Goal: Share content: Share content

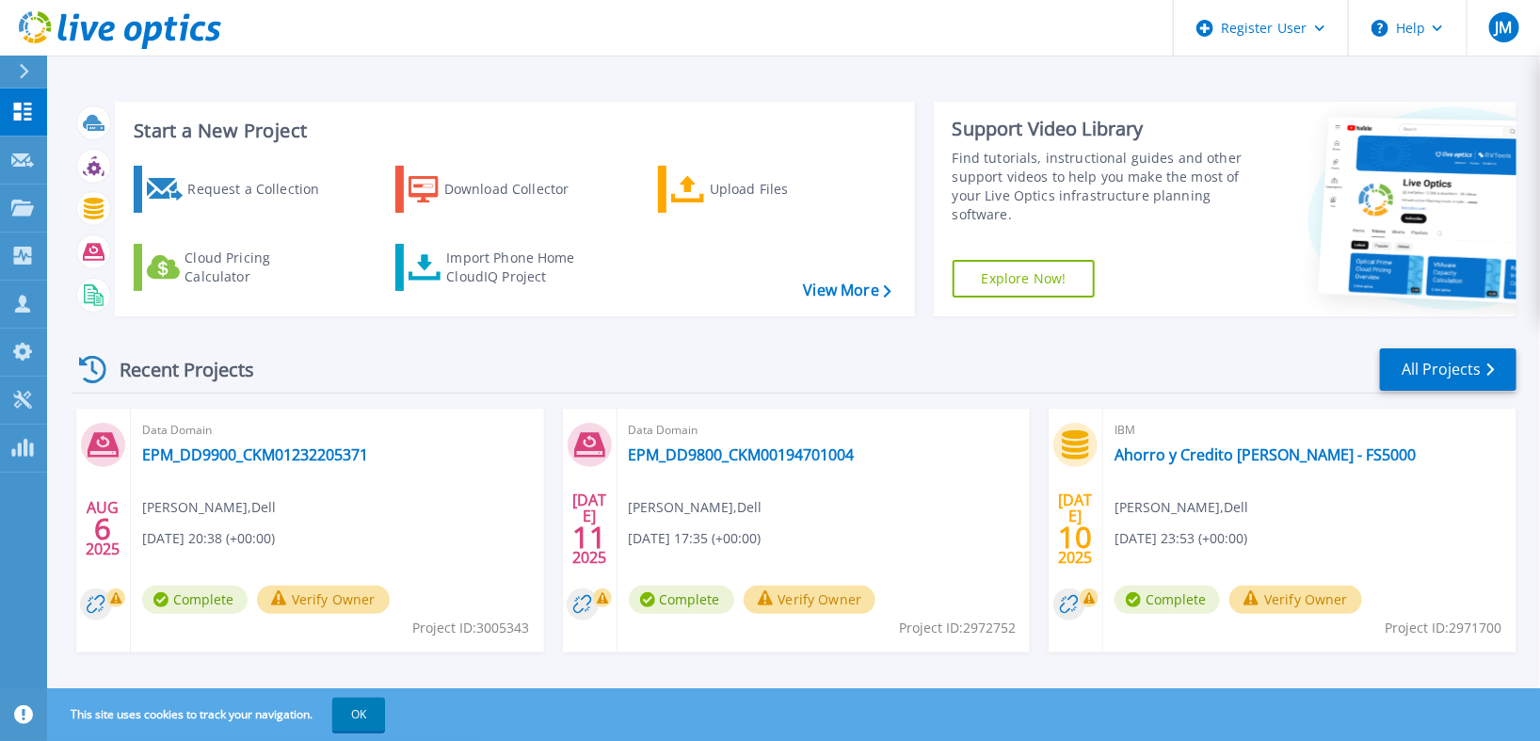
scroll to position [209, 0]
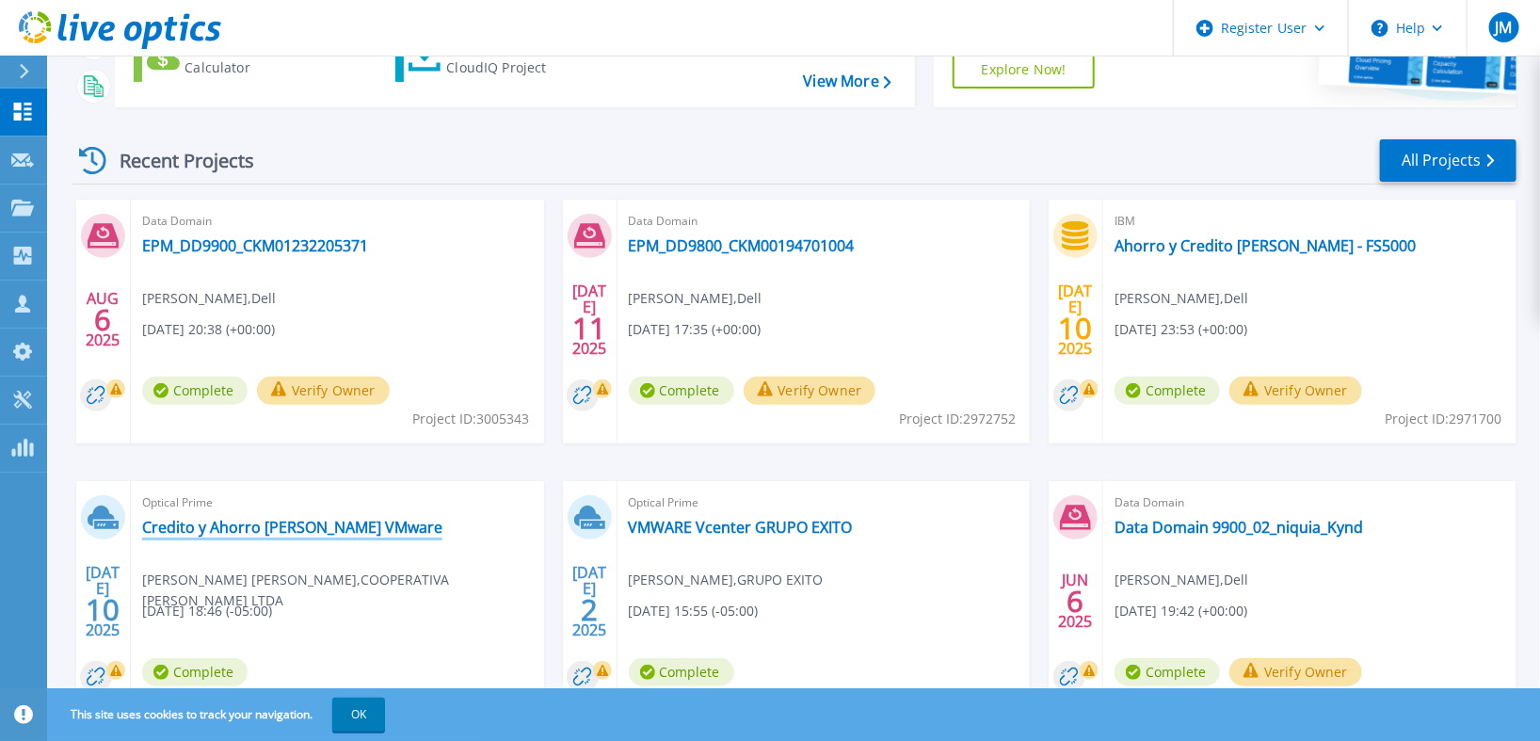
click at [309, 522] on link "Credito y Ahorro [PERSON_NAME] VMware" at bounding box center [292, 527] width 300 height 19
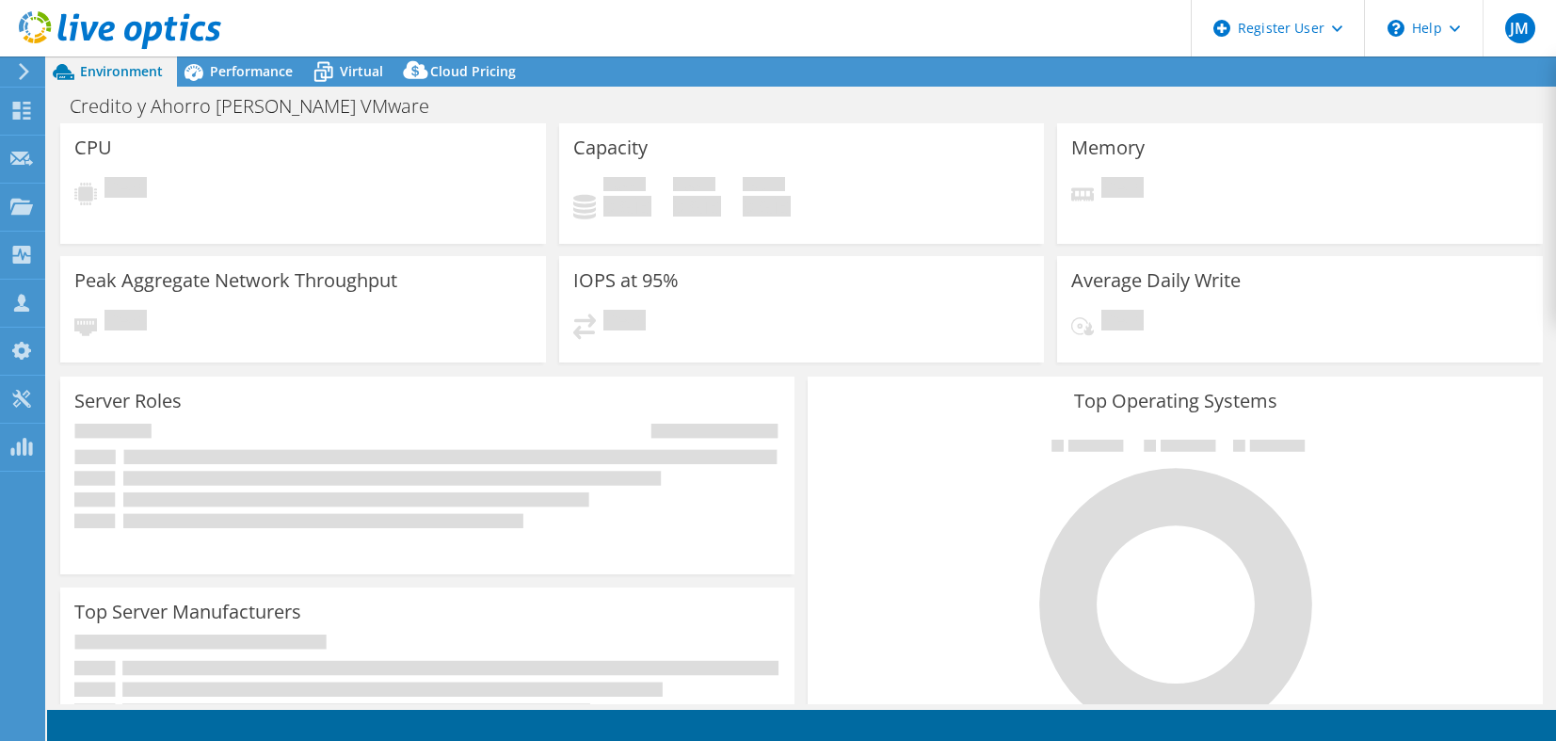
select select "USD"
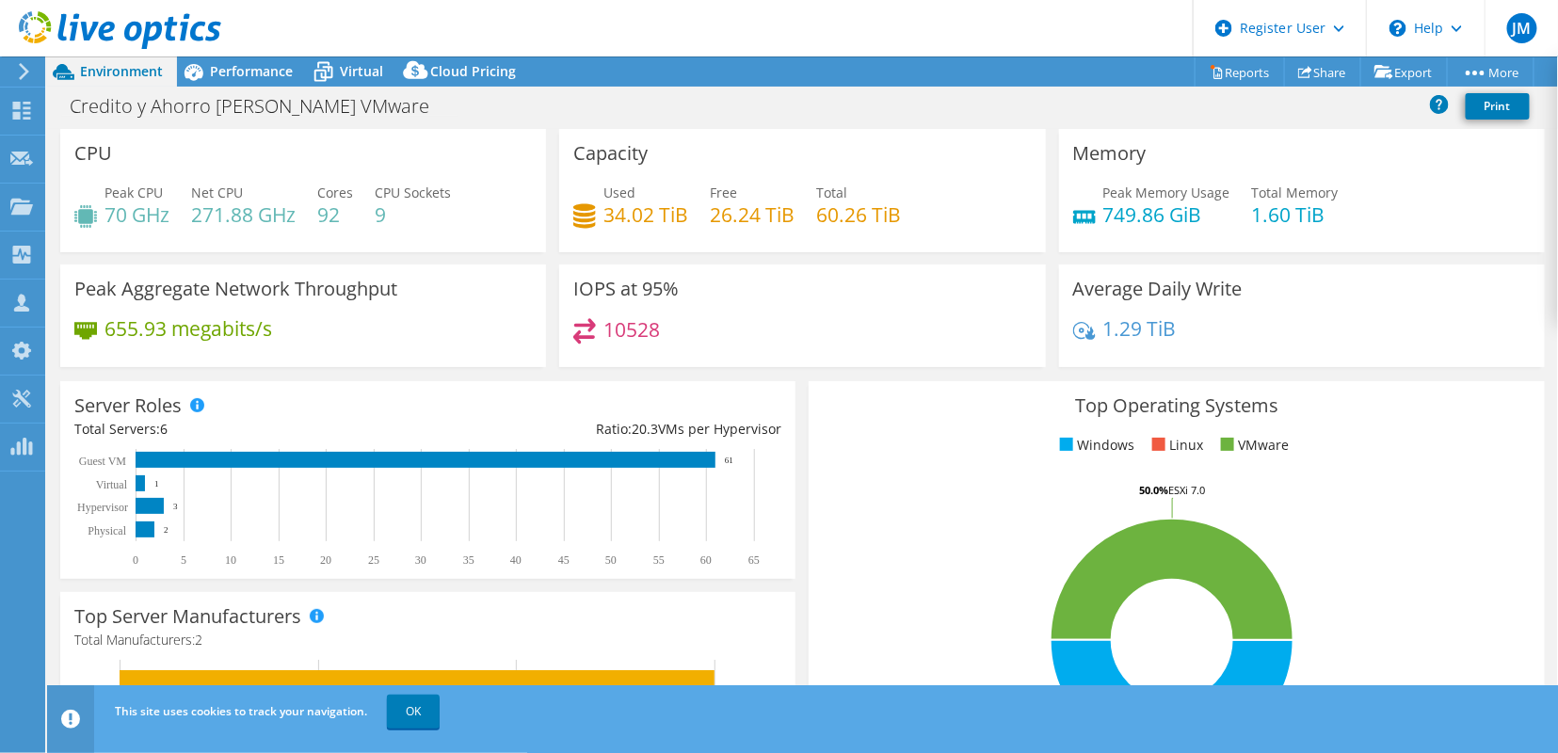
drag, startPoint x: 347, startPoint y: 206, endPoint x: 665, endPoint y: 267, distance: 323.1
click at [650, 275] on div "CPU Peak CPU 70 GHz Net CPU 271.88 GHz Cores 92 CPU Sockets 9 Capacity Used 34.…" at bounding box center [803, 254] width 1498 height 250
click at [665, 252] on div "Capacity Used 34.02 TiB Free 26.24 TiB Total 60.26 TiB" at bounding box center [802, 190] width 486 height 123
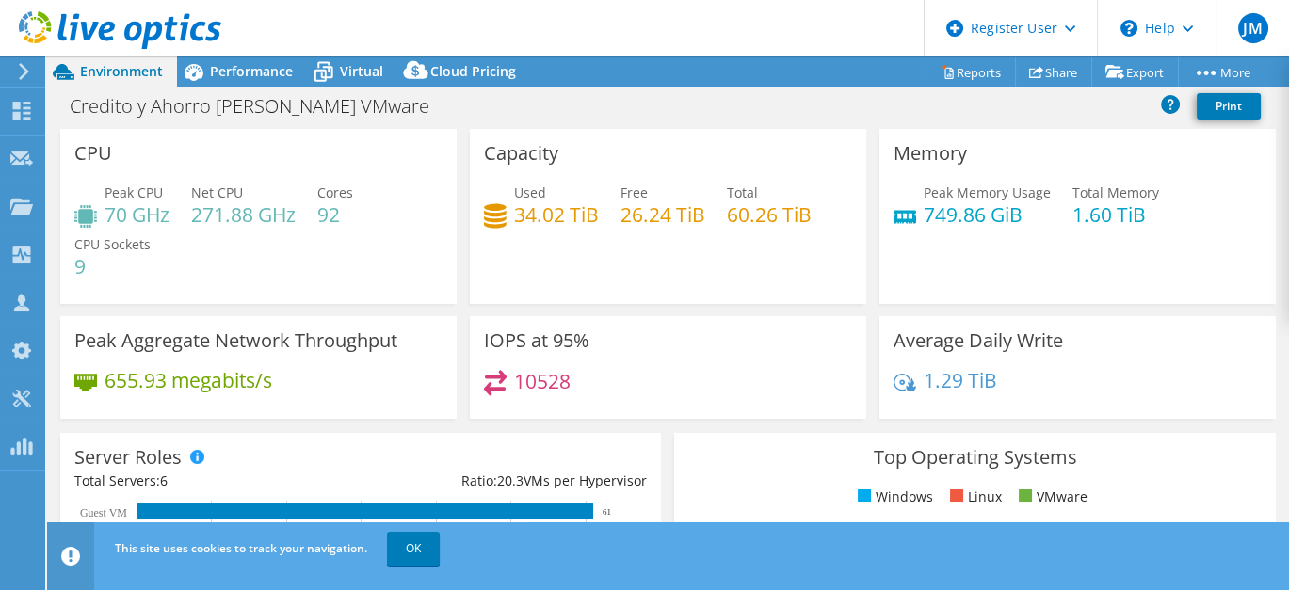
click at [189, 224] on div "Peak CPU 70 GHz Net CPU 271.88 GHz Cores 92 CPU Sockets 9" at bounding box center [258, 239] width 368 height 113
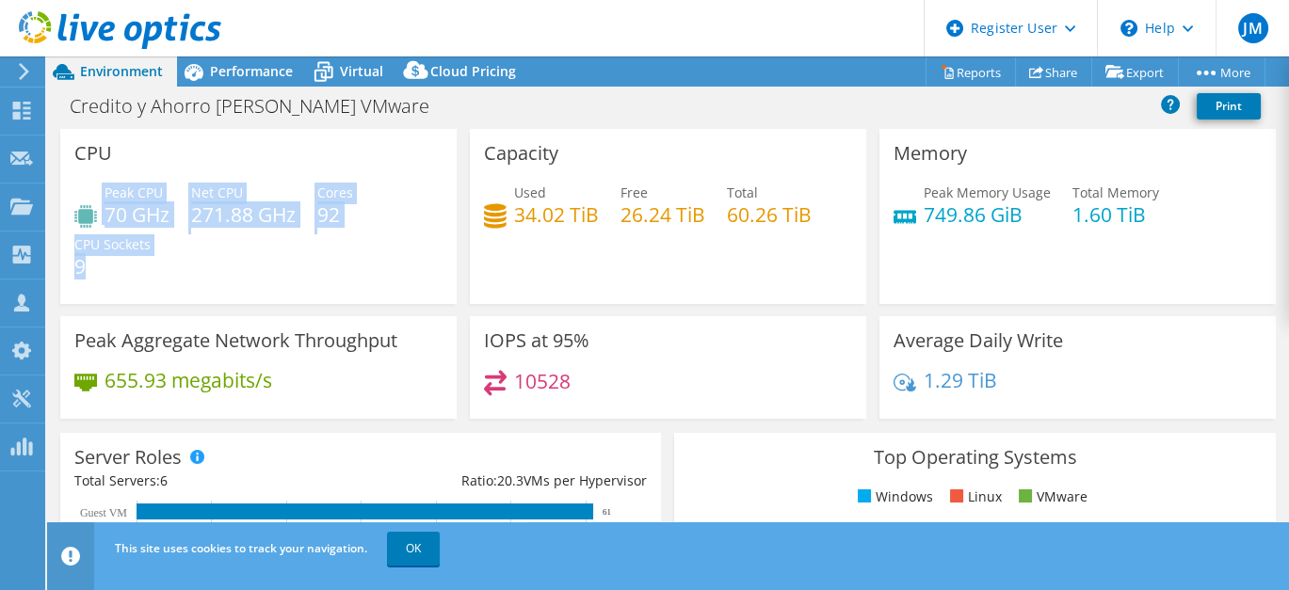
drag, startPoint x: 86, startPoint y: 201, endPoint x: 192, endPoint y: 248, distance: 116.3
click at [196, 245] on div "Peak CPU 70 GHz Net CPU 271.88 GHz Cores 92 CPU Sockets 9" at bounding box center [258, 239] width 368 height 113
drag, startPoint x: 192, startPoint y: 248, endPoint x: 134, endPoint y: 260, distance: 59.6
click at [134, 260] on h4 "9" at bounding box center [112, 266] width 76 height 21
click at [115, 263] on h4 "9" at bounding box center [112, 266] width 76 height 21
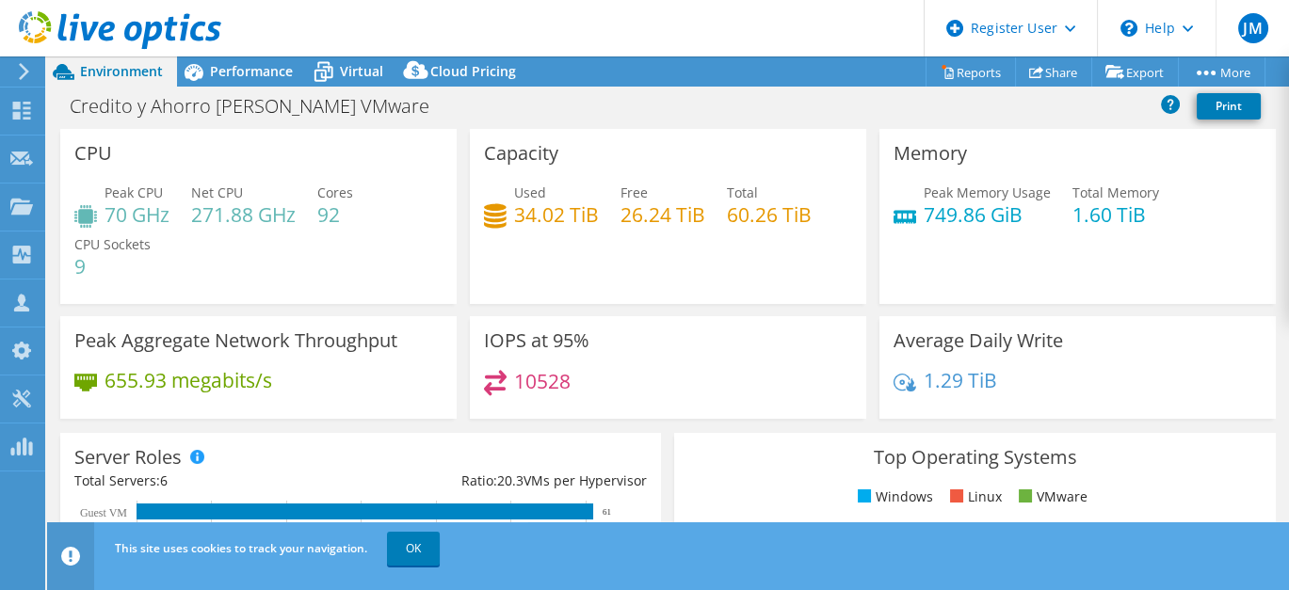
click at [360, 228] on div "Peak CPU 70 GHz Net CPU 271.88 GHz Cores 92 CPU Sockets 9" at bounding box center [258, 239] width 368 height 113
drag, startPoint x: 344, startPoint y: 217, endPoint x: 312, endPoint y: 223, distance: 32.5
click at [312, 223] on div "Peak CPU 70 GHz Net CPU 271.88 GHz Cores 92 CPU Sockets 9" at bounding box center [258, 239] width 368 height 113
drag, startPoint x: 312, startPoint y: 223, endPoint x: 346, endPoint y: 215, distance: 35.8
click at [346, 215] on h4 "92" at bounding box center [335, 214] width 36 height 21
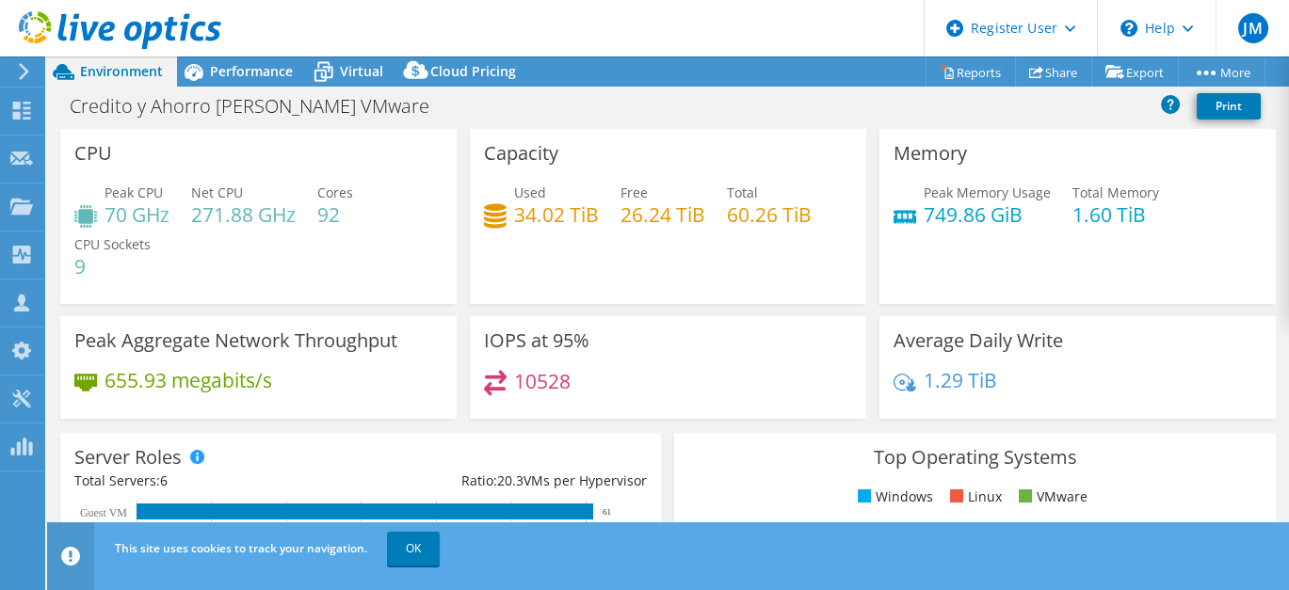
click at [371, 228] on div "Peak CPU 70 GHz Net CPU 271.88 GHz Cores 92 CPU Sockets 9" at bounding box center [258, 239] width 368 height 113
drag, startPoint x: 322, startPoint y: 211, endPoint x: 345, endPoint y: 216, distance: 23.1
click at [345, 216] on h4 "92" at bounding box center [335, 214] width 36 height 21
drag, startPoint x: 345, startPoint y: 216, endPoint x: 358, endPoint y: 223, distance: 15.2
click at [360, 223] on div "Peak CPU 70 GHz Net CPU 271.88 GHz Cores 92 CPU Sockets 9" at bounding box center [258, 239] width 368 height 113
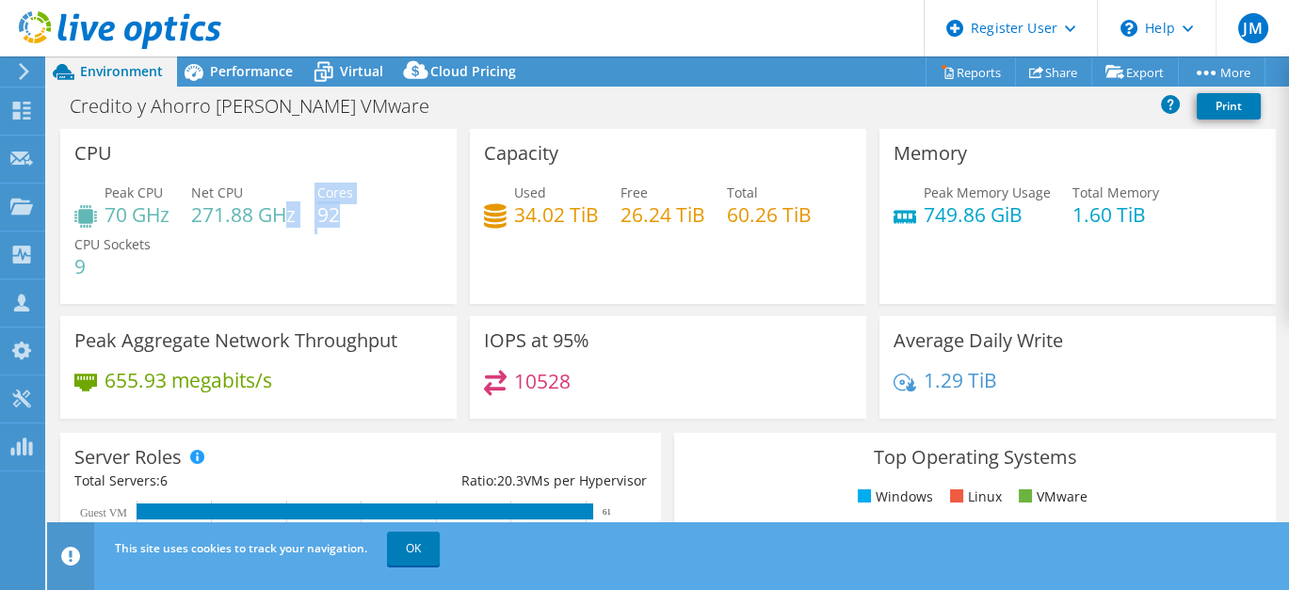
drag, startPoint x: 339, startPoint y: 210, endPoint x: 283, endPoint y: 218, distance: 56.2
click at [283, 218] on div "Peak CPU 70 GHz Net CPU 271.88 GHz Cores 92 CPU Sockets 9" at bounding box center [258, 239] width 368 height 113
drag, startPoint x: 283, startPoint y: 218, endPoint x: 329, endPoint y: 229, distance: 47.3
click at [329, 229] on div "Peak CPU 70 GHz Net CPU 271.88 GHz Cores 92 CPU Sockets 9" at bounding box center [258, 239] width 368 height 113
drag, startPoint x: 342, startPoint y: 210, endPoint x: 321, endPoint y: 217, distance: 21.7
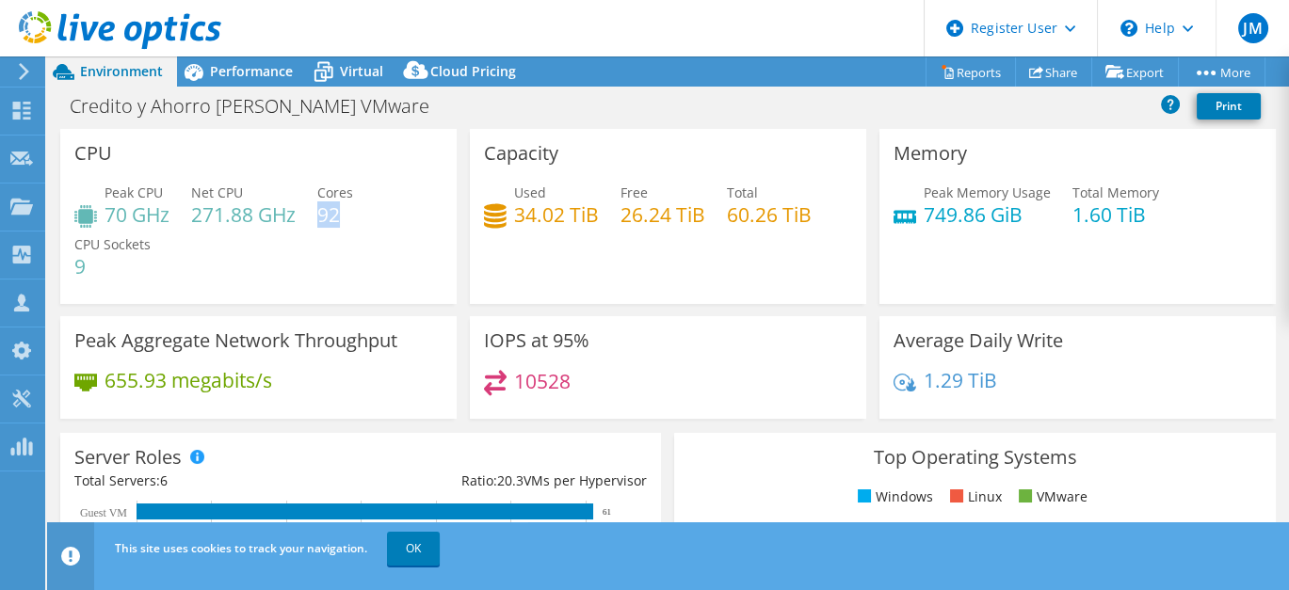
click at [321, 217] on h4 "92" at bounding box center [335, 214] width 36 height 21
drag, startPoint x: 321, startPoint y: 217, endPoint x: 342, endPoint y: 229, distance: 24.1
click at [342, 229] on div "Peak CPU 70 GHz Net CPU 271.88 GHz Cores 92 CPU Sockets 9" at bounding box center [258, 239] width 368 height 113
click at [348, 215] on h4 "92" at bounding box center [335, 214] width 36 height 21
click at [665, 336] on div "IOPS at 95% 10528" at bounding box center [668, 367] width 396 height 103
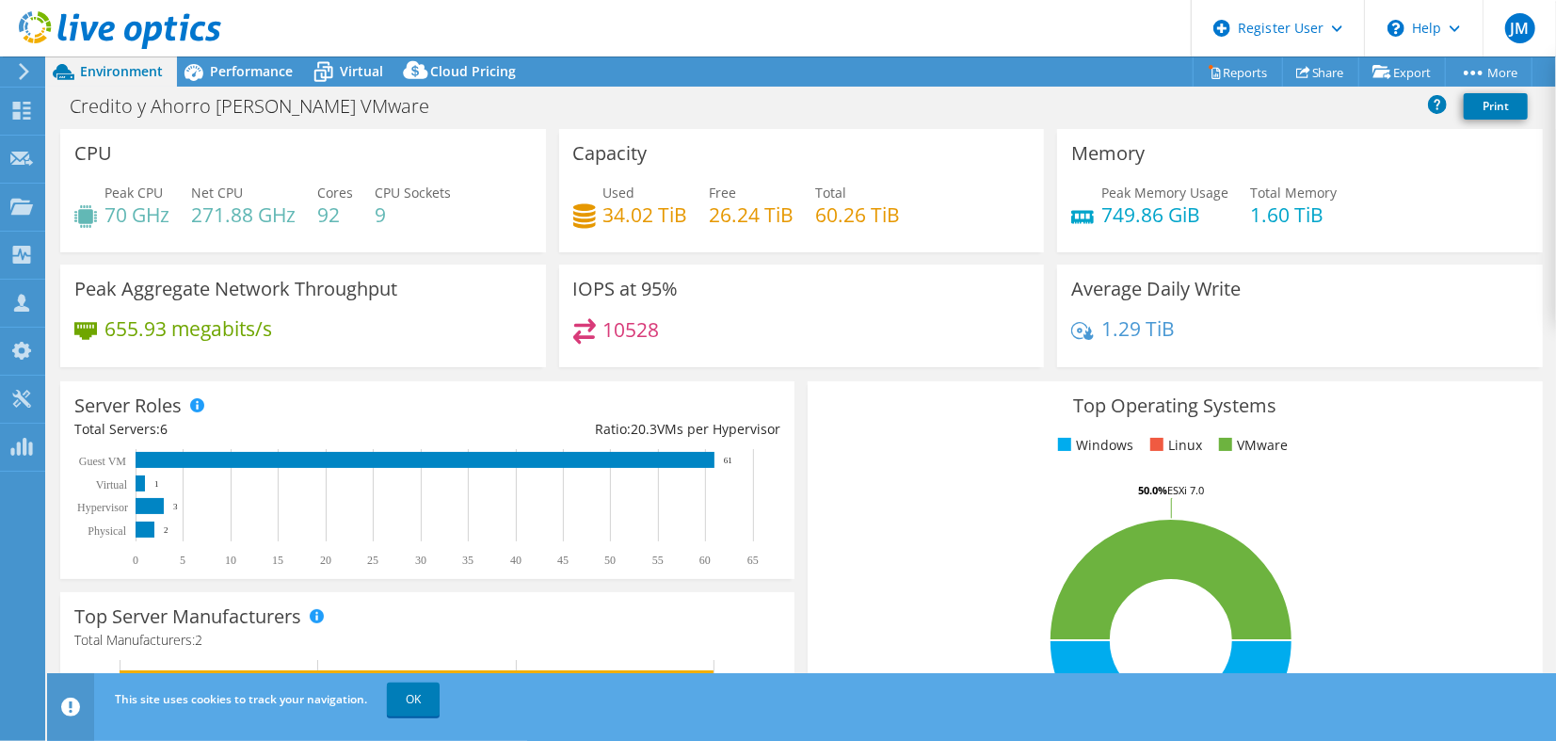
scroll to position [104, 0]
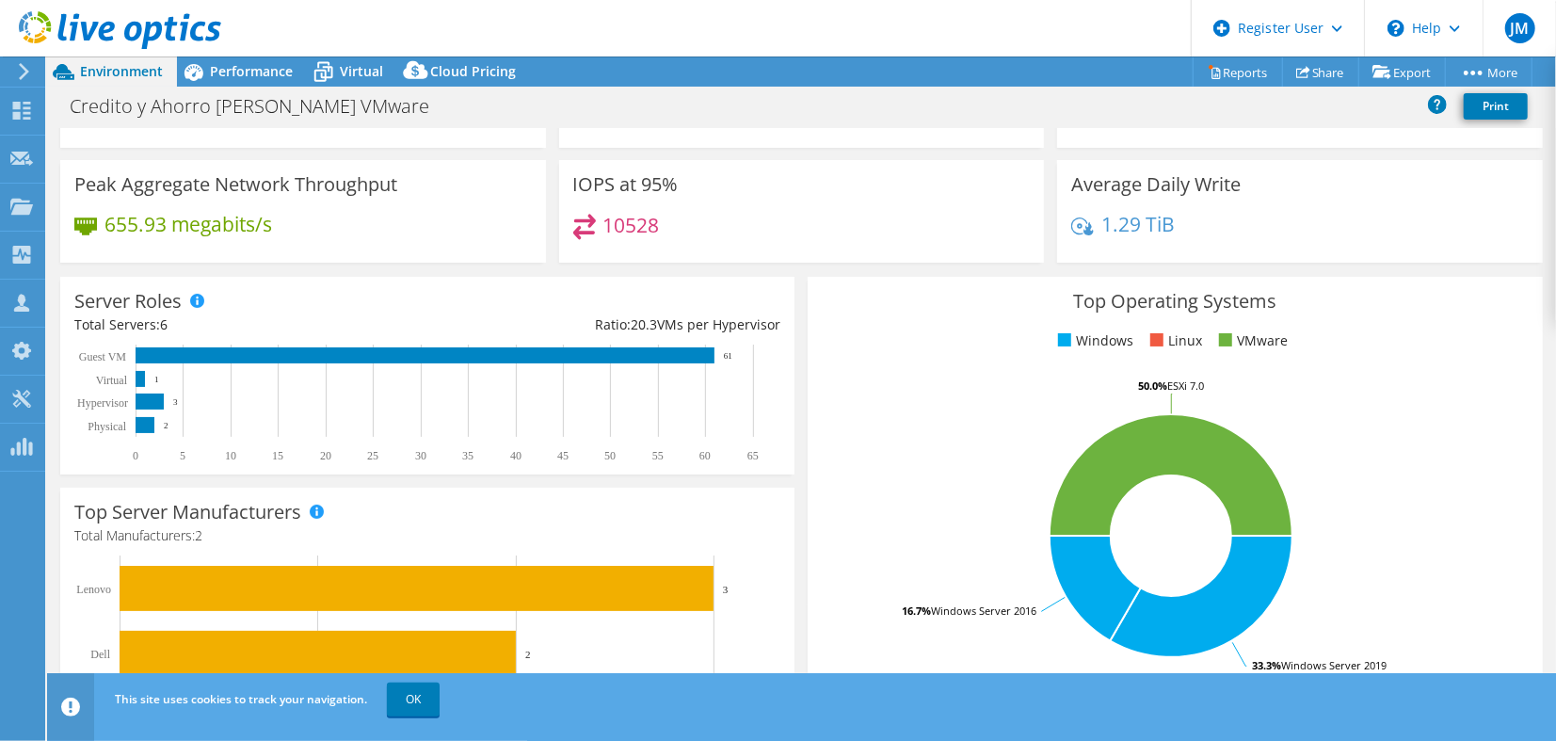
click at [903, 401] on rect at bounding box center [1171, 535] width 699 height 329
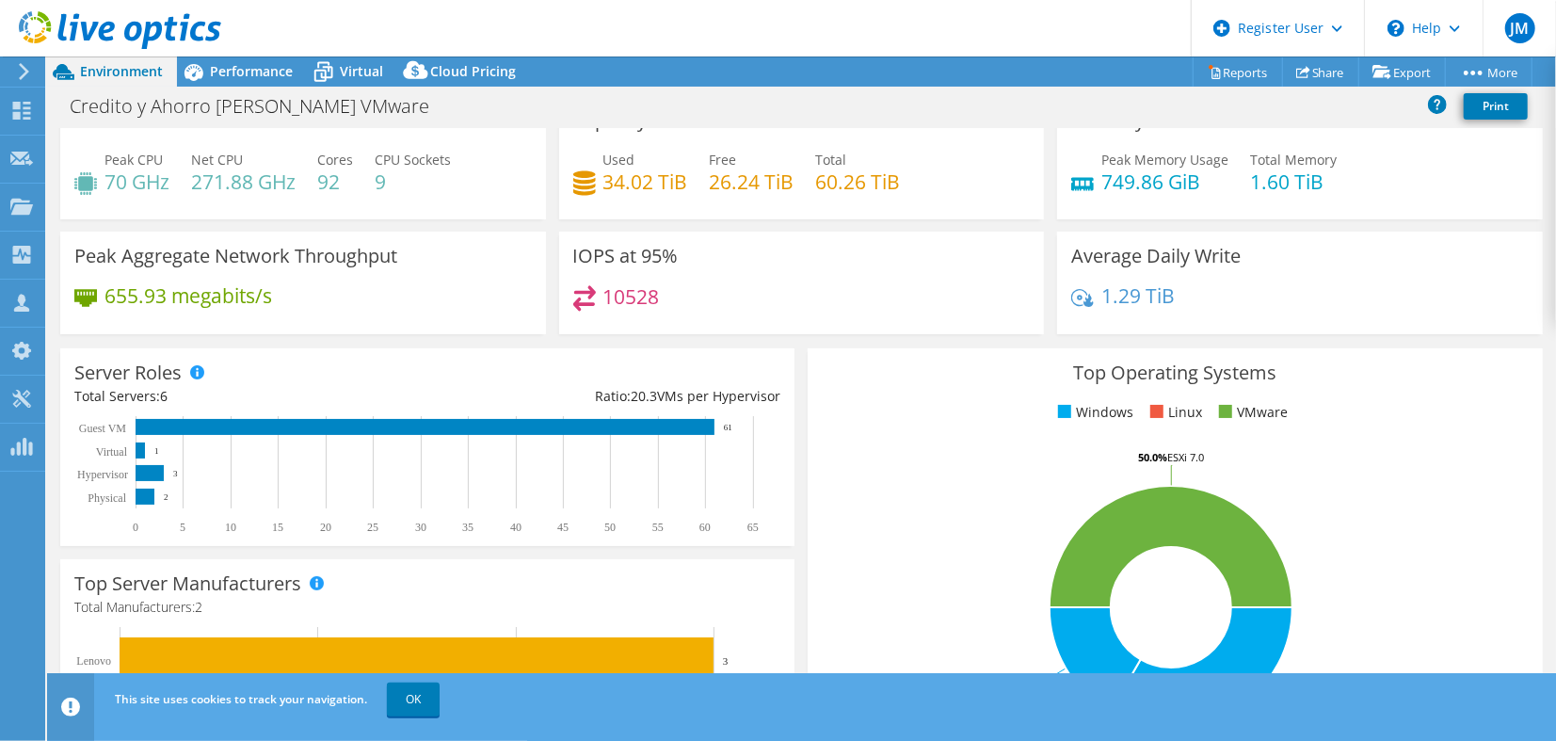
scroll to position [0, 0]
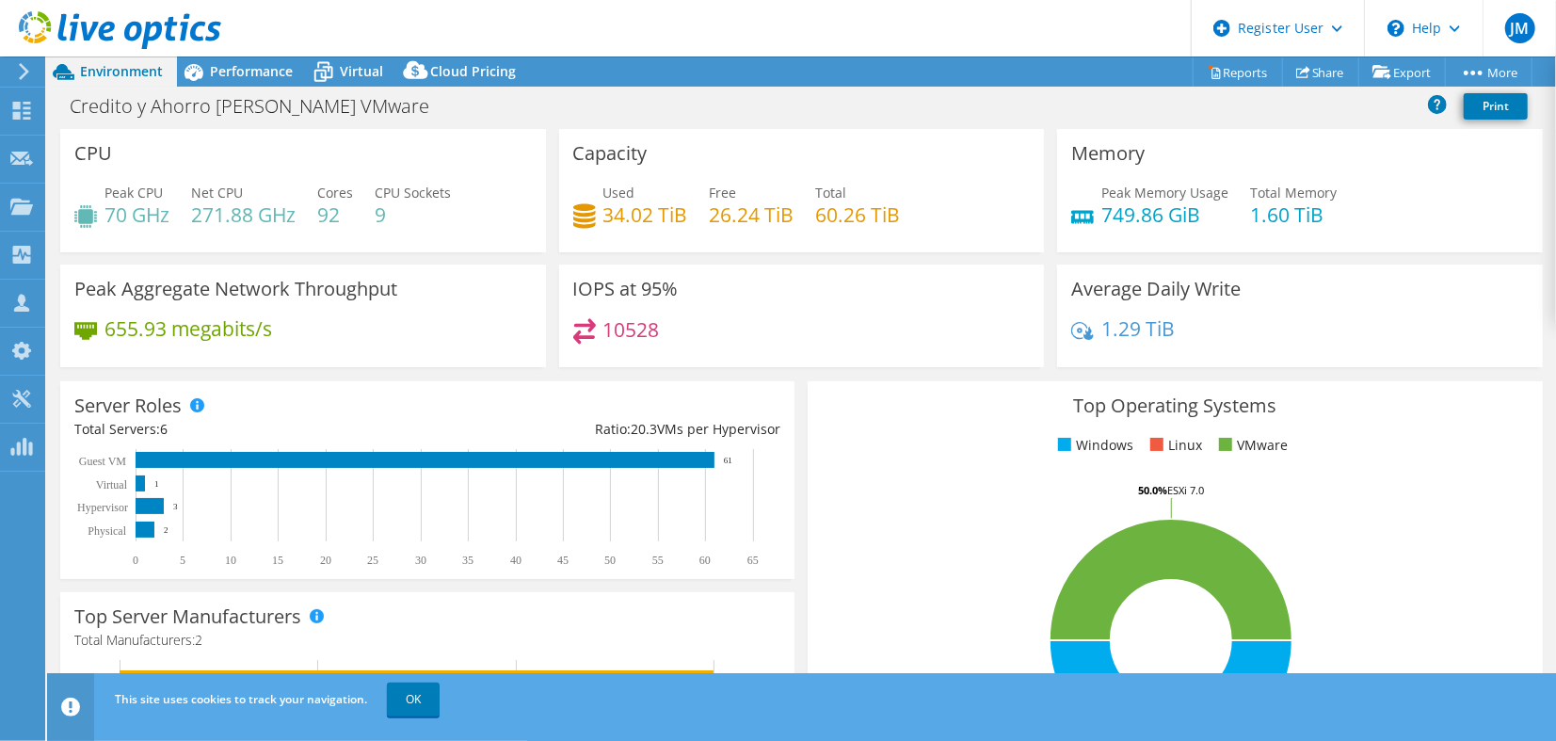
click at [337, 220] on h4 "92" at bounding box center [335, 214] width 36 height 21
click at [214, 224] on h4 "271.88 GHz" at bounding box center [243, 214] width 104 height 21
drag, startPoint x: 117, startPoint y: 211, endPoint x: 225, endPoint y: 210, distance: 108.3
click at [213, 209] on div "Peak CPU 70 GHz Net CPU 271.88 GHz Cores 92 CPU Sockets 9" at bounding box center [303, 213] width 458 height 61
drag, startPoint x: 225, startPoint y: 210, endPoint x: 332, endPoint y: 210, distance: 107.3
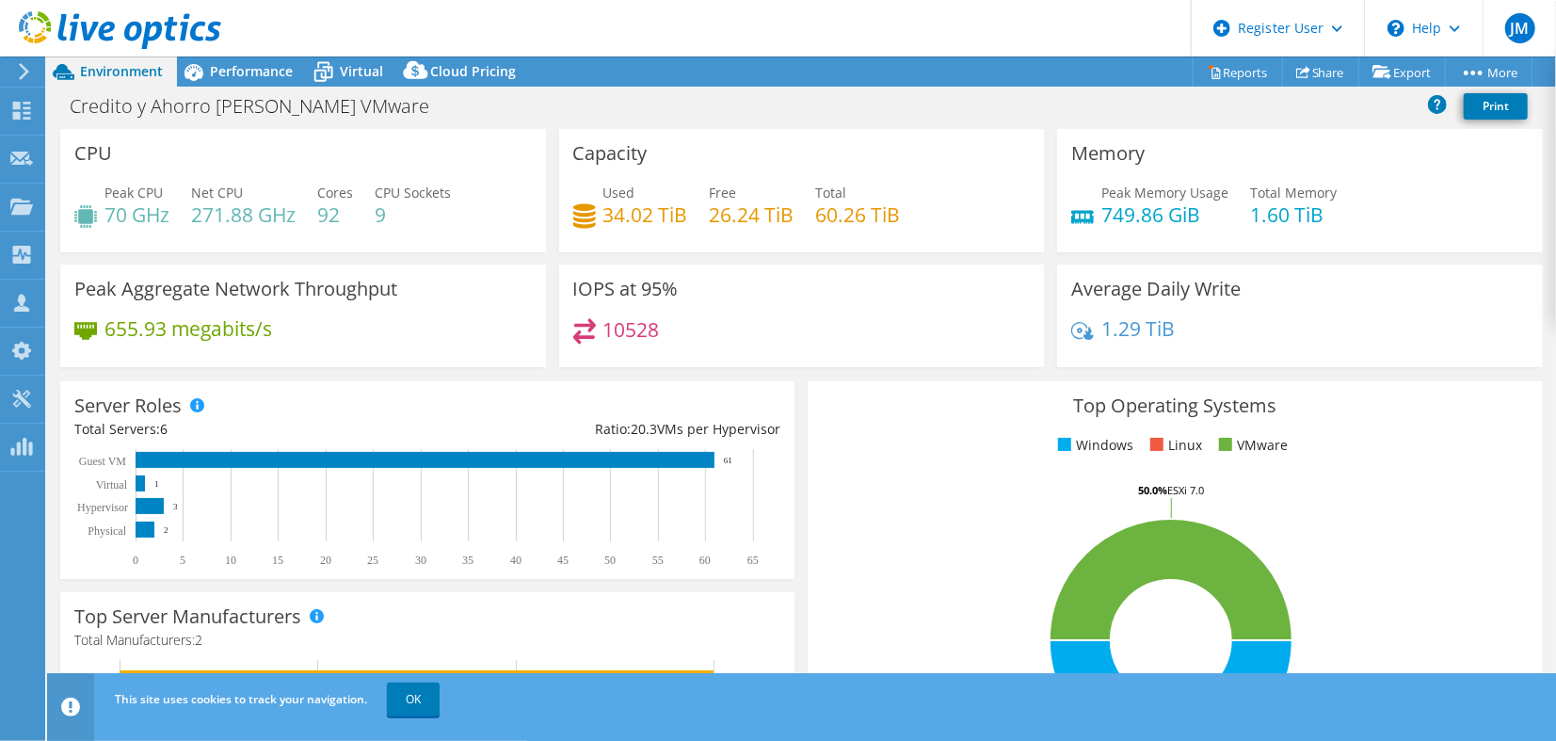
click at [332, 210] on h4 "92" at bounding box center [335, 214] width 36 height 21
click at [222, 66] on span "Performance" at bounding box center [251, 71] width 83 height 18
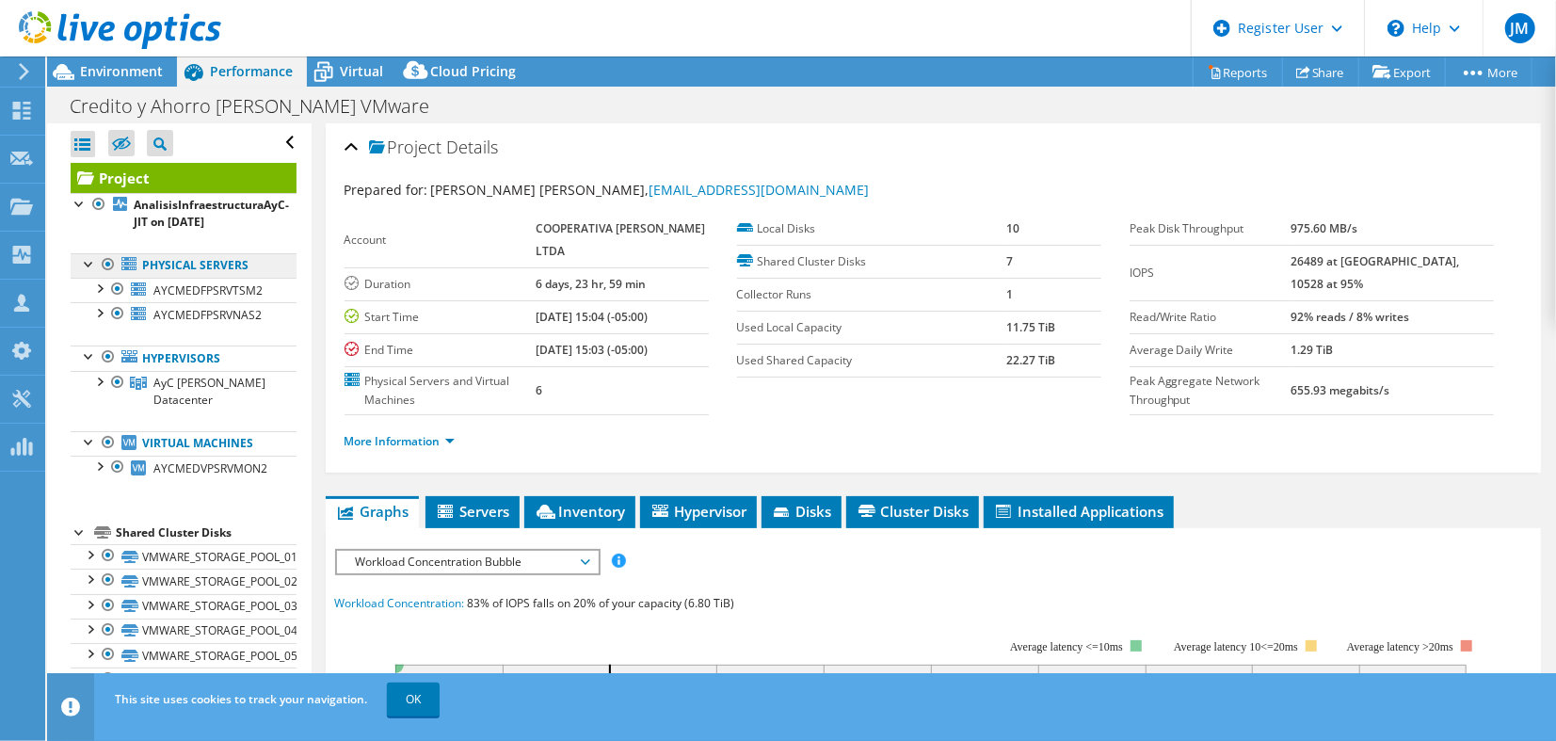
click at [191, 270] on link "Physical Servers" at bounding box center [184, 265] width 226 height 24
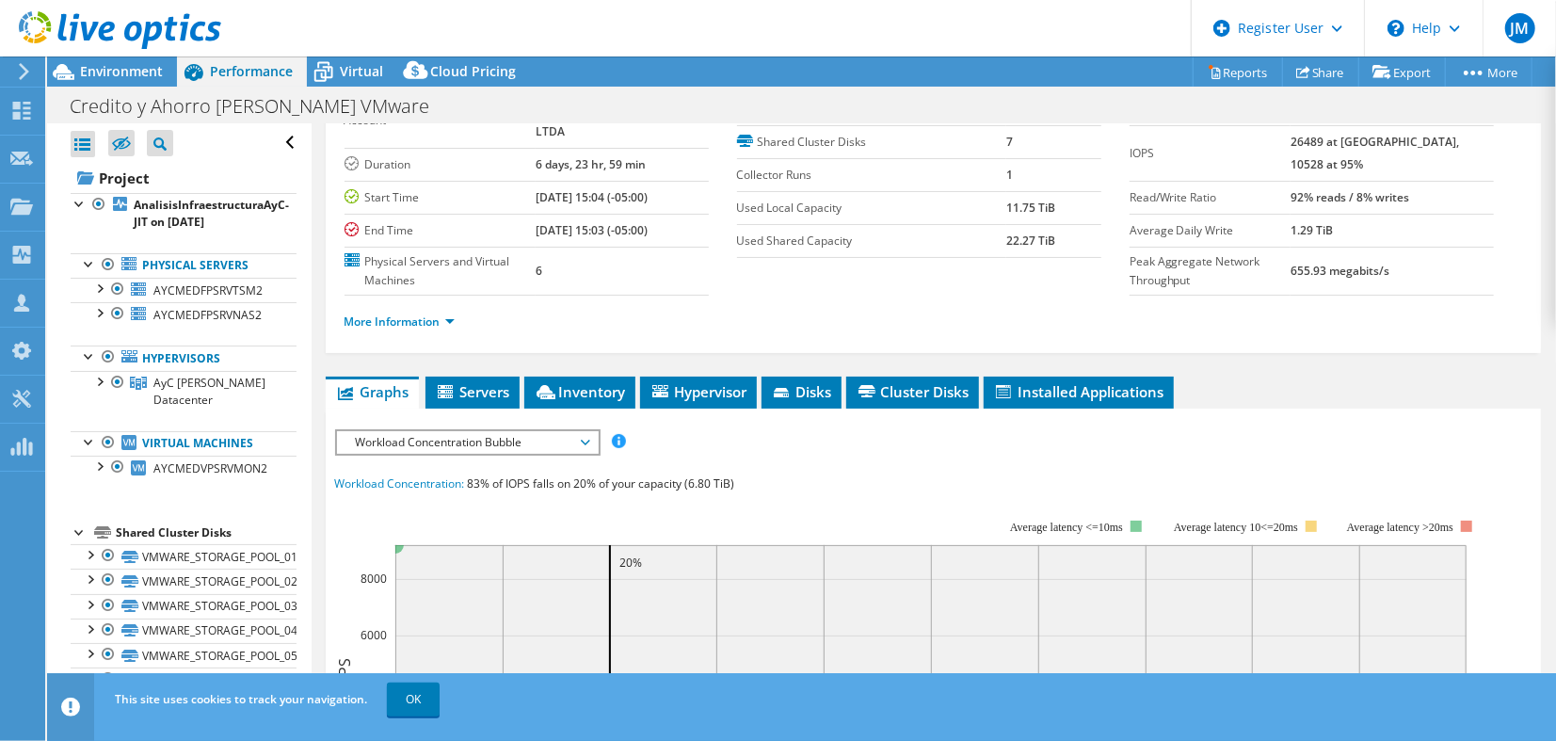
scroll to position [209, 0]
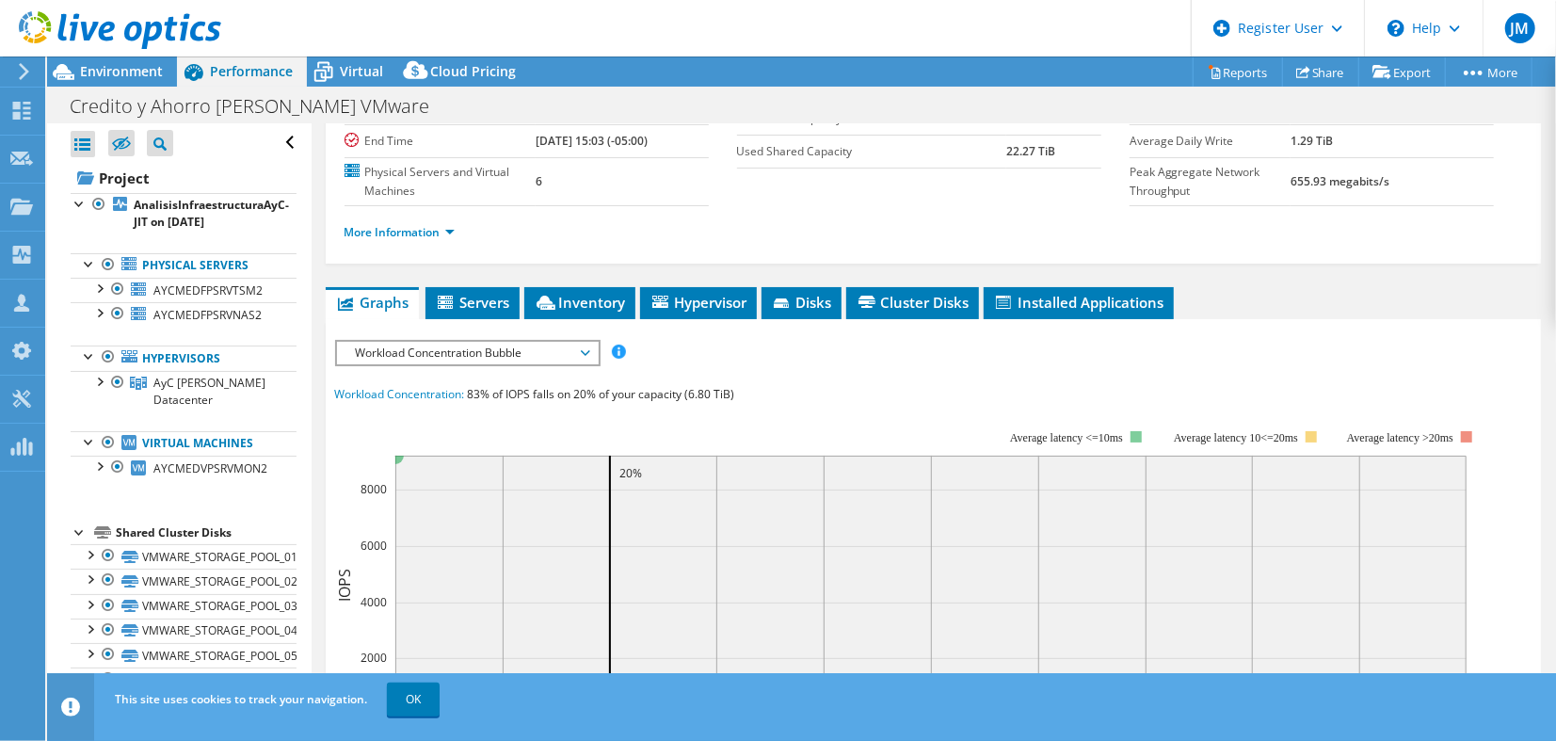
click at [454, 359] on span "Workload Concentration Bubble" at bounding box center [467, 353] width 242 height 23
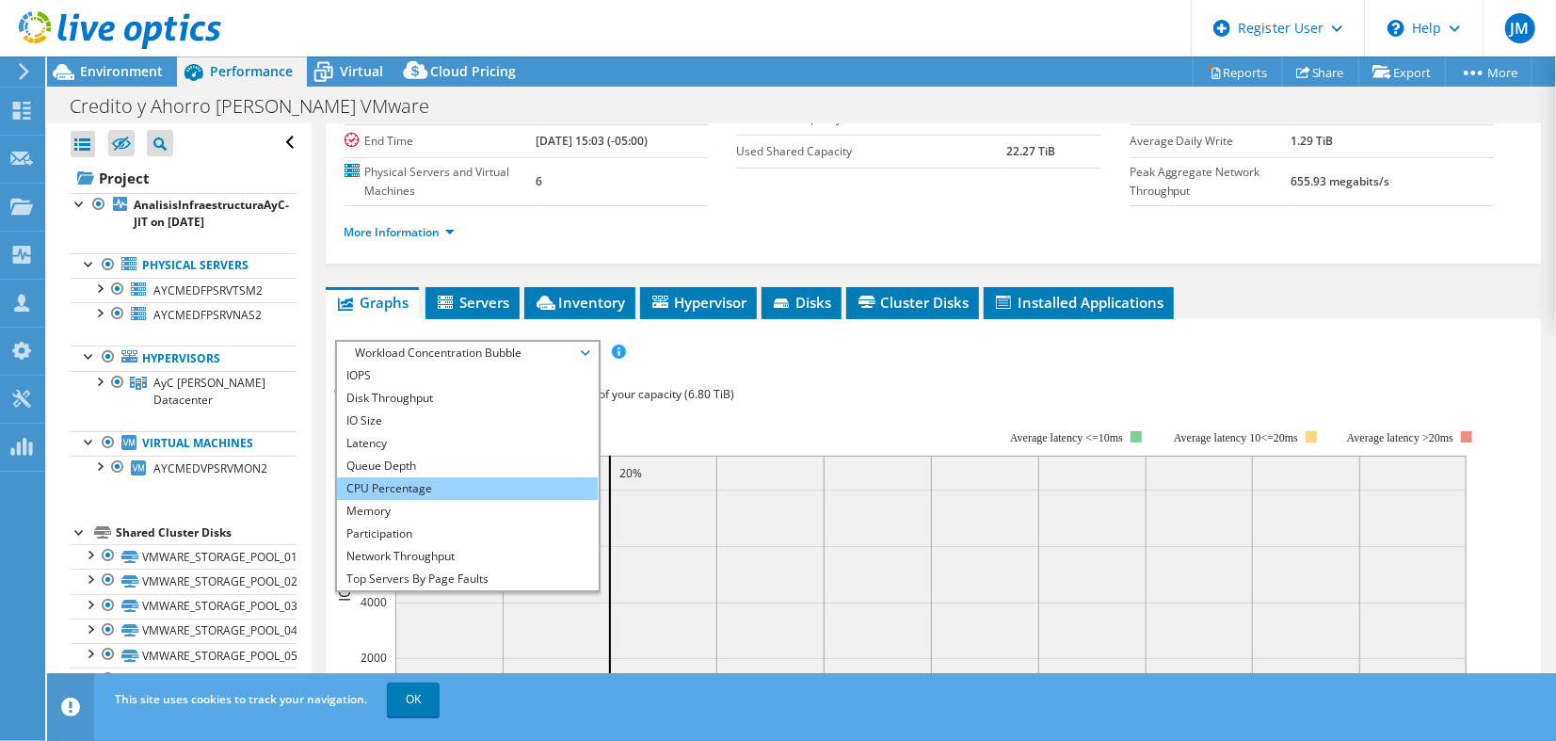
drag, startPoint x: 454, startPoint y: 359, endPoint x: 383, endPoint y: 484, distance: 143.7
click at [383, 484] on li "CPU Percentage" at bounding box center [467, 488] width 261 height 23
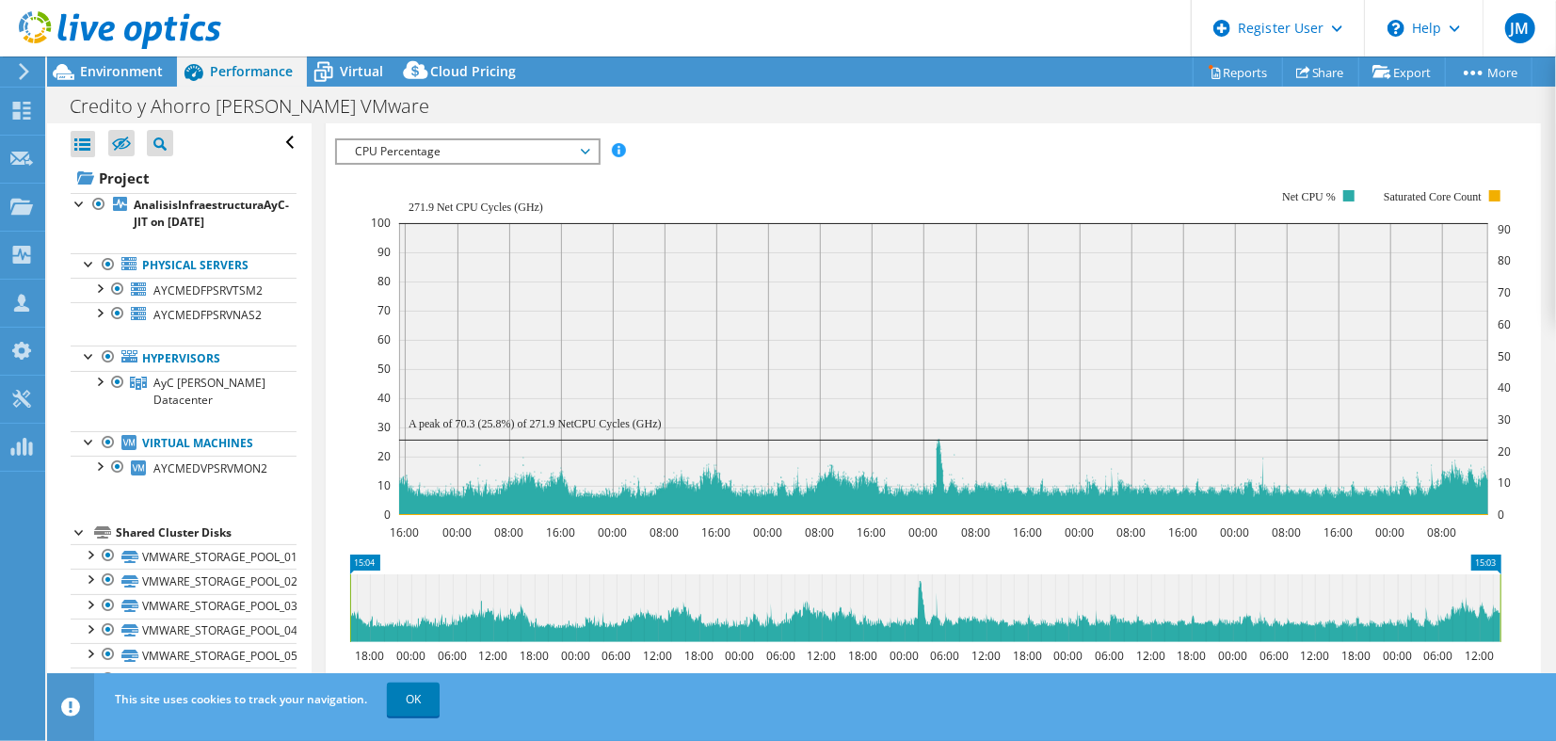
scroll to position [306, 0]
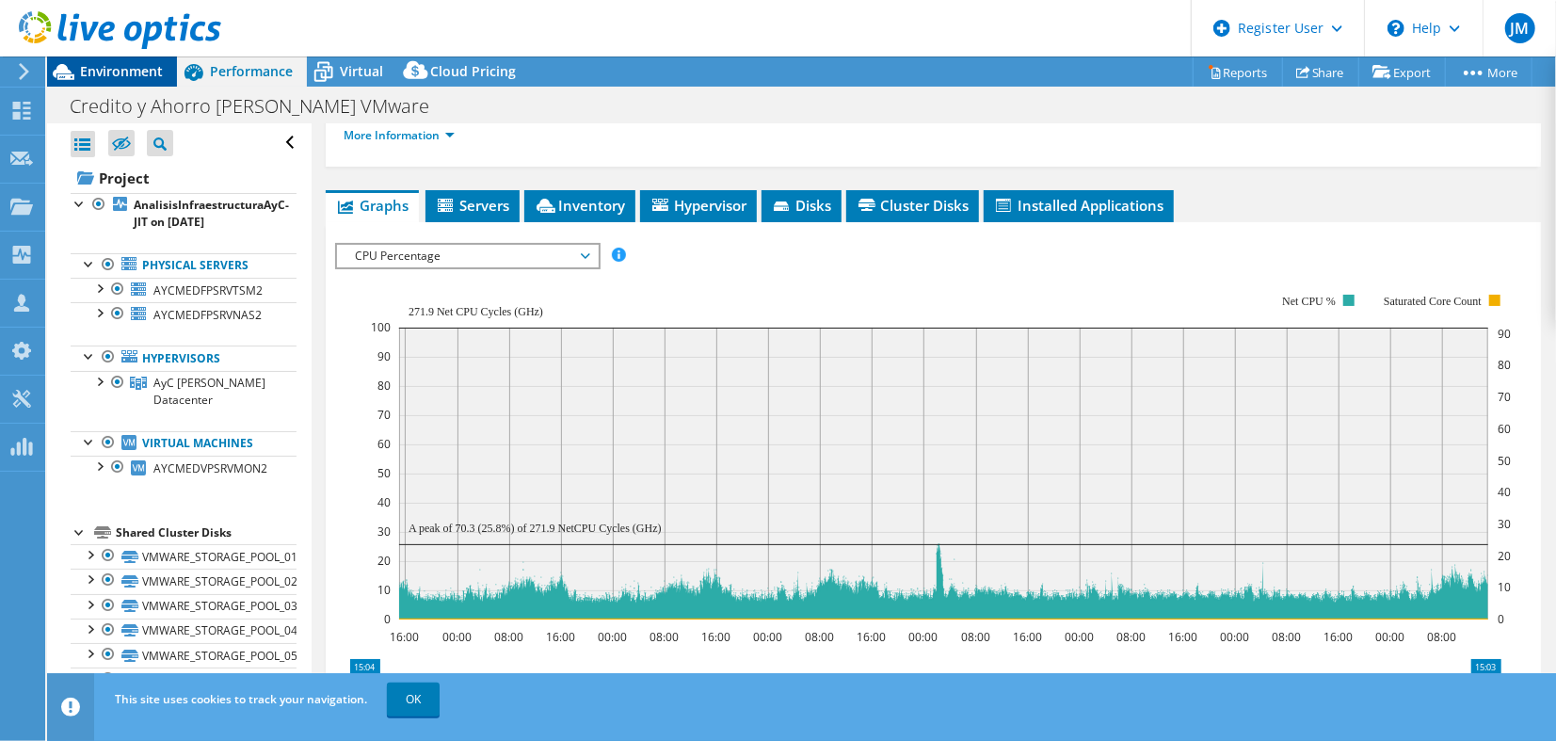
click at [120, 69] on span "Environment" at bounding box center [121, 71] width 83 height 18
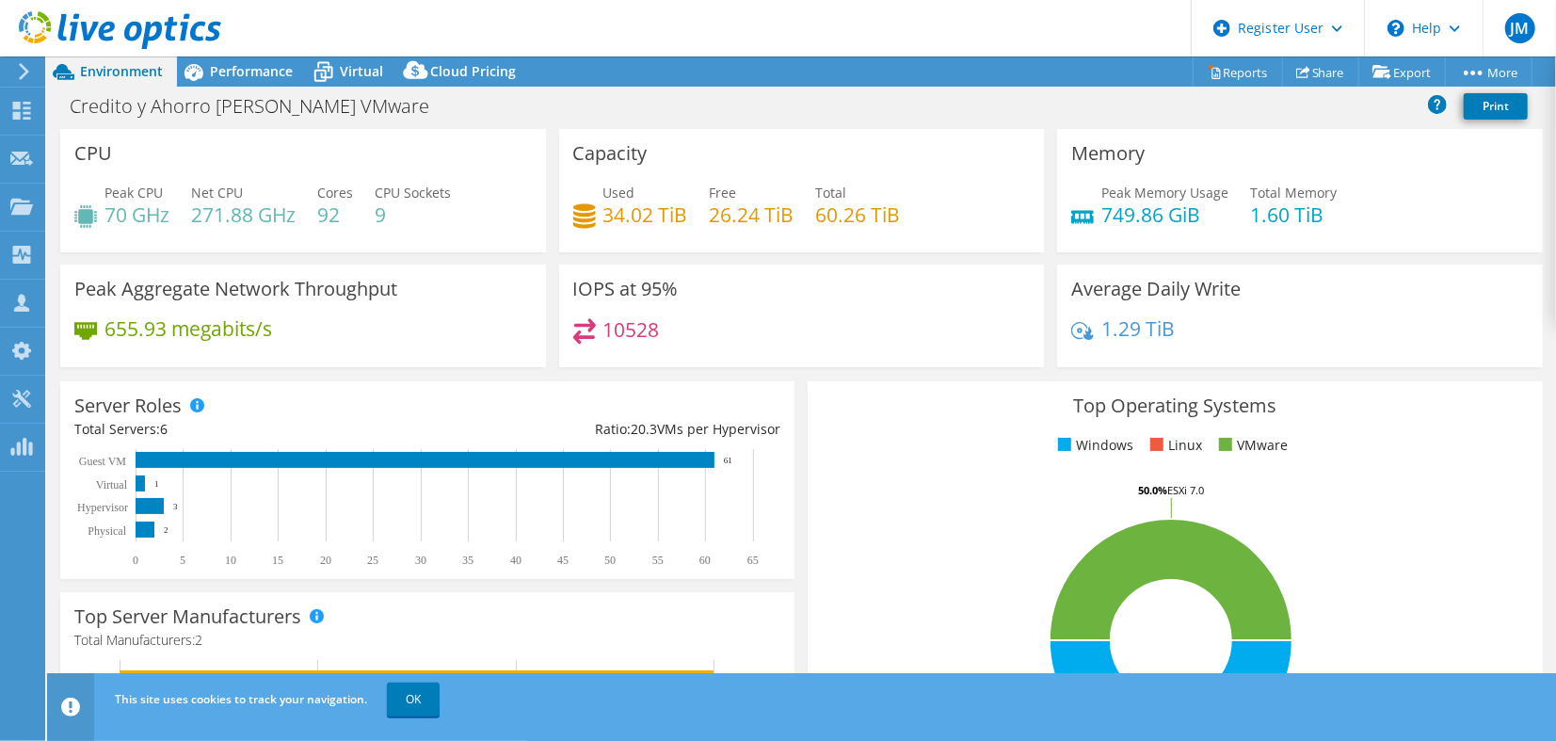
click at [387, 212] on h4 "9" at bounding box center [413, 214] width 76 height 21
drag, startPoint x: 401, startPoint y: 212, endPoint x: 365, endPoint y: 218, distance: 36.4
click at [365, 218] on div "Peak CPU 70 GHz Net CPU 271.88 GHz Cores 92 CPU Sockets 9" at bounding box center [303, 213] width 458 height 61
drag, startPoint x: 365, startPoint y: 218, endPoint x: 410, endPoint y: 238, distance: 48.5
click at [410, 238] on div "Peak CPU 70 GHz Net CPU 271.88 GHz Cores 92 CPU Sockets 9" at bounding box center [303, 213] width 458 height 61
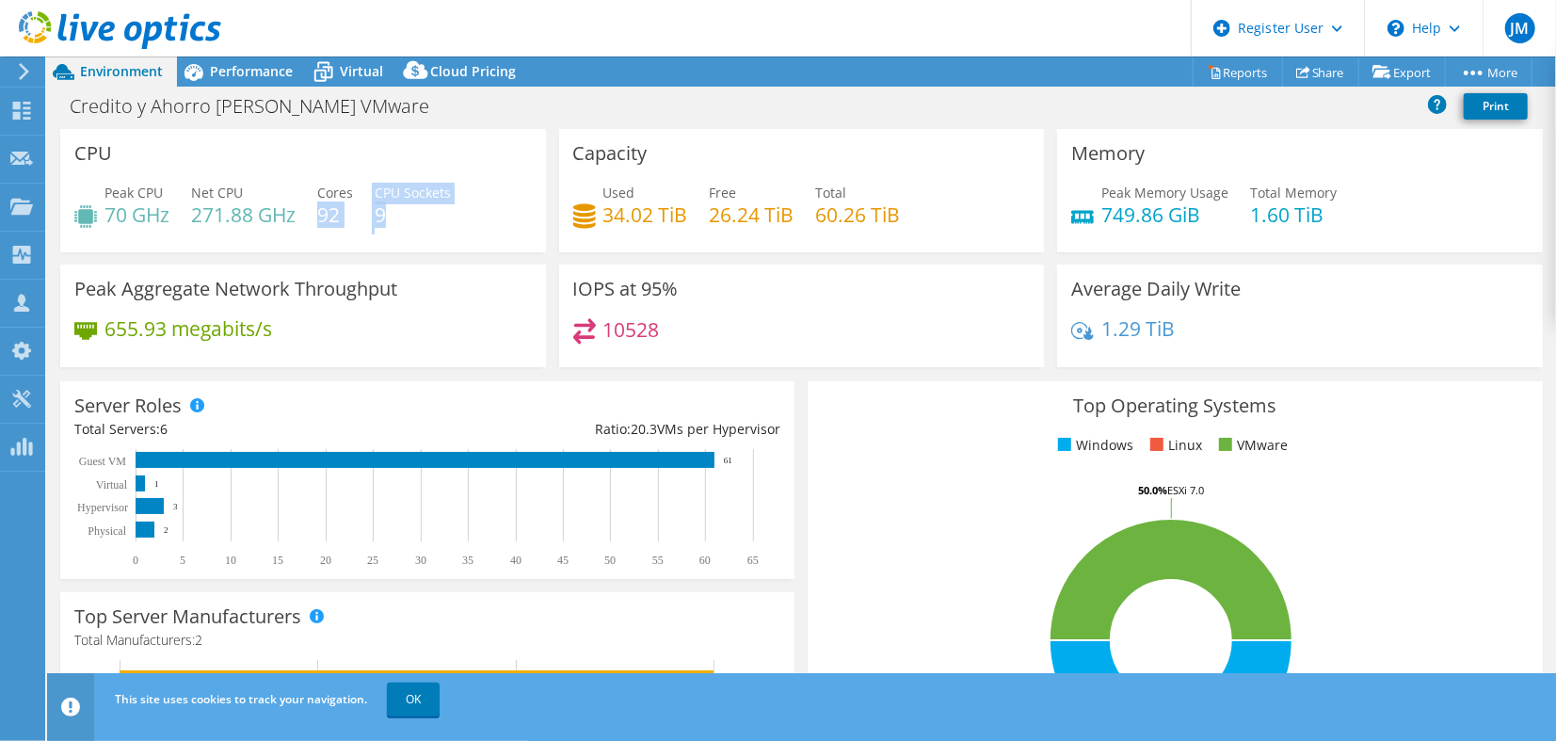
drag, startPoint x: 394, startPoint y: 222, endPoint x: 316, endPoint y: 206, distance: 78.8
click at [316, 206] on div "Peak CPU 70 GHz Net CPU 271.88 GHz Cores 92 CPU Sockets 9" at bounding box center [303, 213] width 458 height 61
drag, startPoint x: 316, startPoint y: 206, endPoint x: 303, endPoint y: 214, distance: 15.2
click at [303, 214] on div "Peak CPU 70 GHz Net CPU 271.88 GHz Cores 92 CPU Sockets 9" at bounding box center [303, 213] width 458 height 61
click at [203, 238] on div "Peak CPU 70 GHz Net CPU 271.88 GHz Cores 92 CPU Sockets 9" at bounding box center [303, 213] width 458 height 61
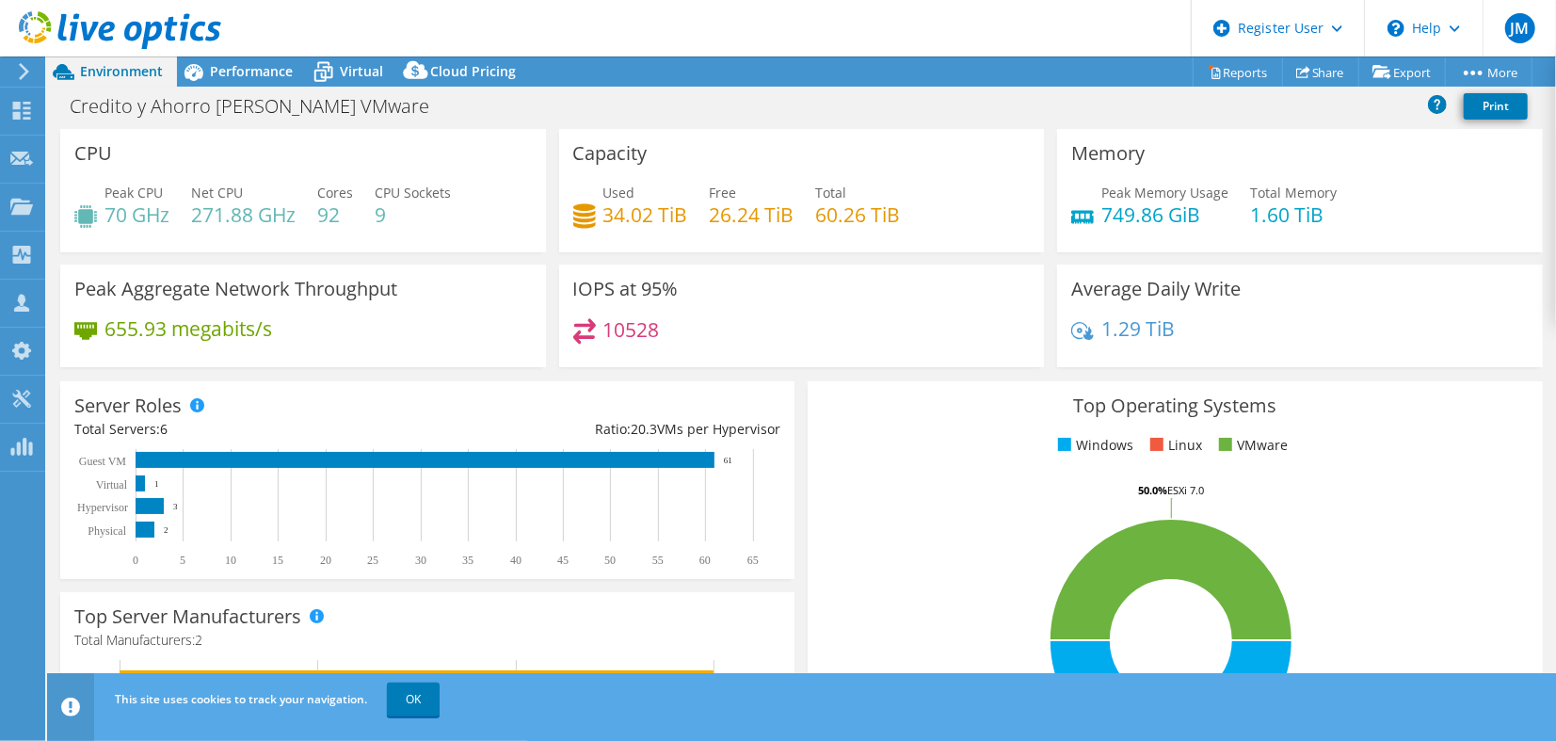
drag, startPoint x: 112, startPoint y: 217, endPoint x: 226, endPoint y: 215, distance: 113.9
click at [226, 215] on div "Peak CPU 70 GHz Net CPU 271.88 GHz Cores 92 CPU Sockets 9" at bounding box center [303, 213] width 458 height 61
drag, startPoint x: 226, startPoint y: 215, endPoint x: 483, endPoint y: 220, distance: 257.1
click at [474, 230] on div "Peak CPU 70 GHz Net CPU 271.88 GHz Cores 92 CPU Sockets 9" at bounding box center [303, 213] width 458 height 61
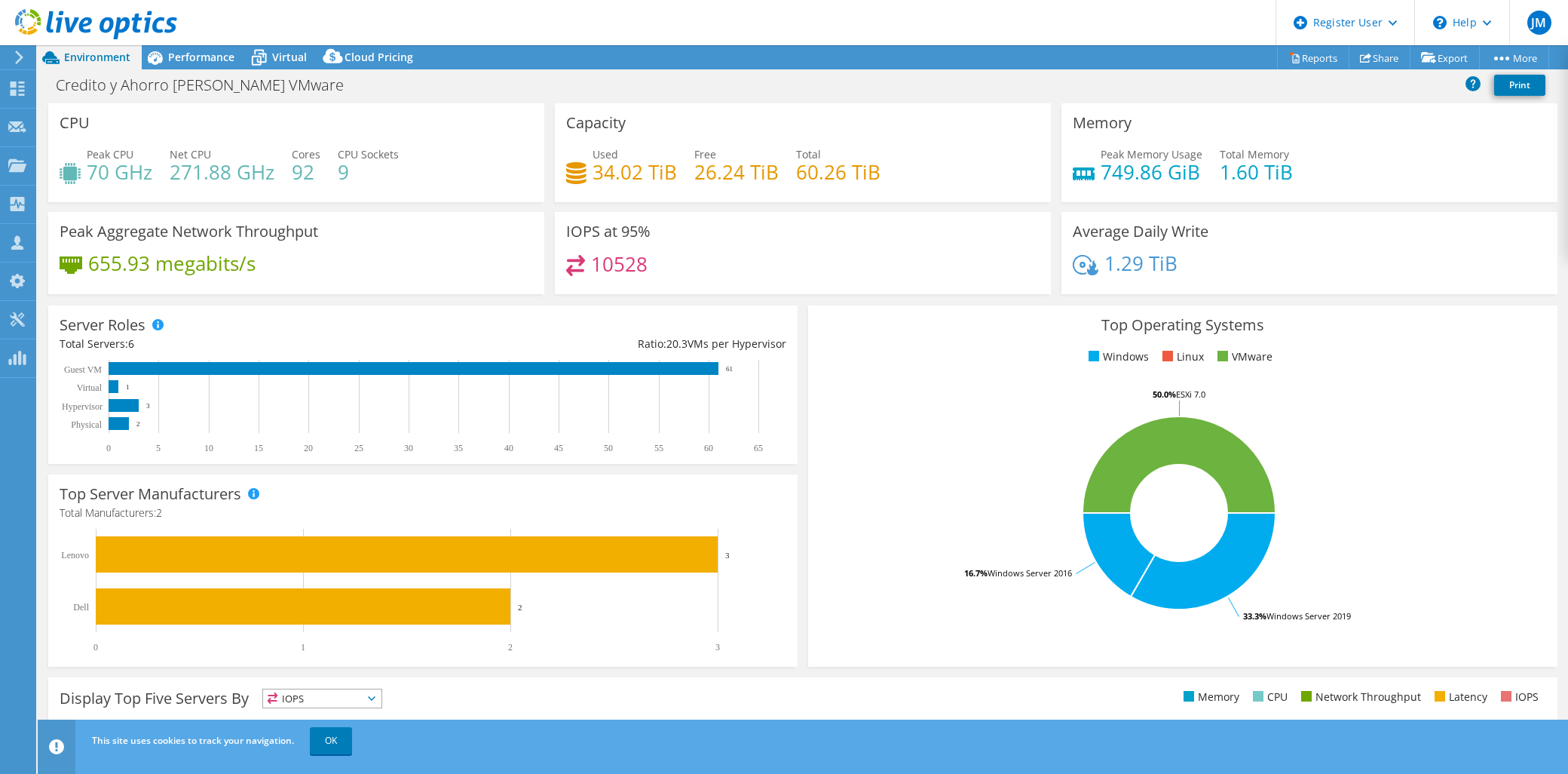
click at [867, 432] on rect at bounding box center [1179, 512] width 720 height 264
click at [1245, 58] on link "Share" at bounding box center [1379, 57] width 62 height 23
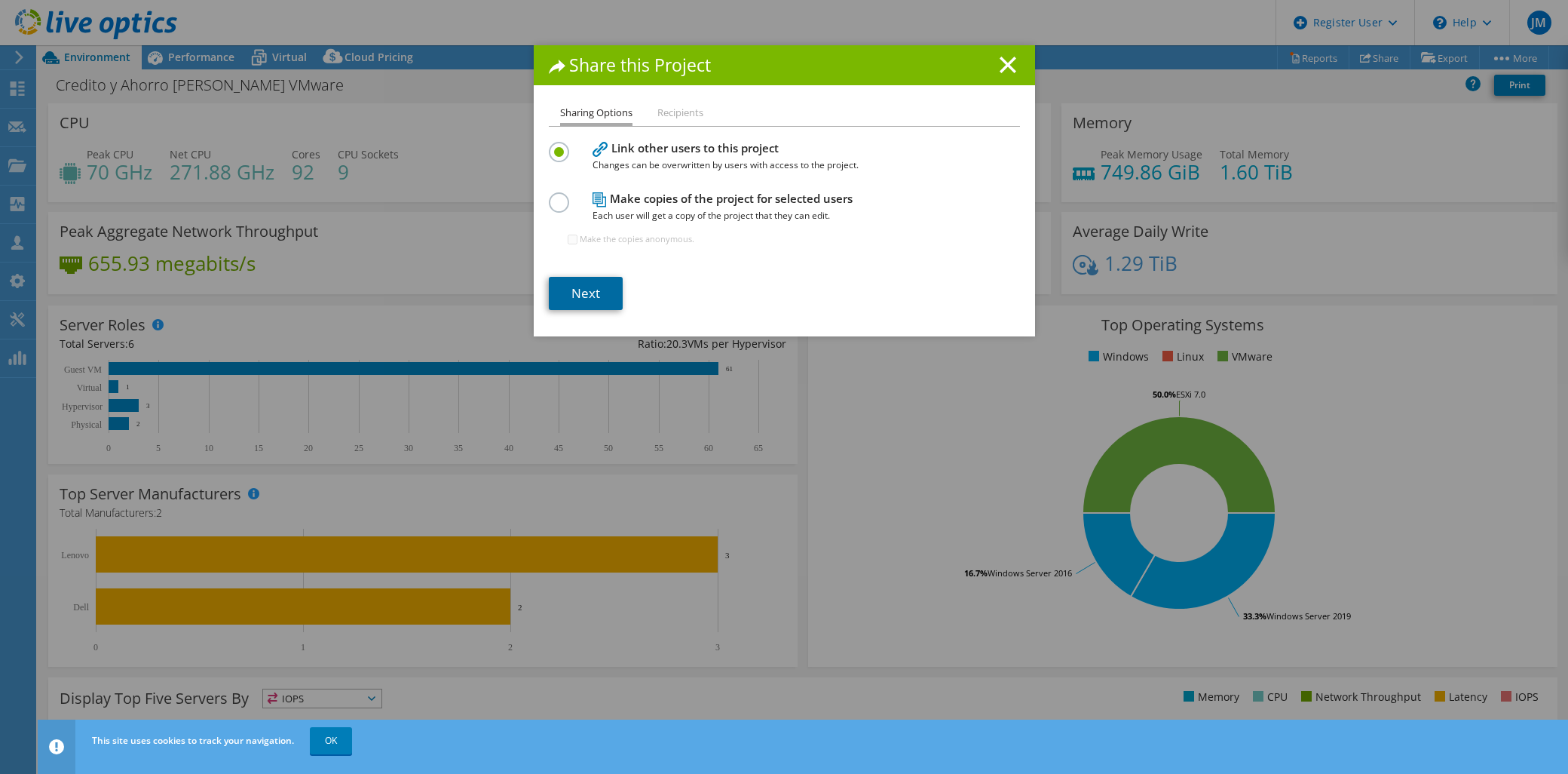
click at [567, 291] on link "Next" at bounding box center [585, 292] width 74 height 33
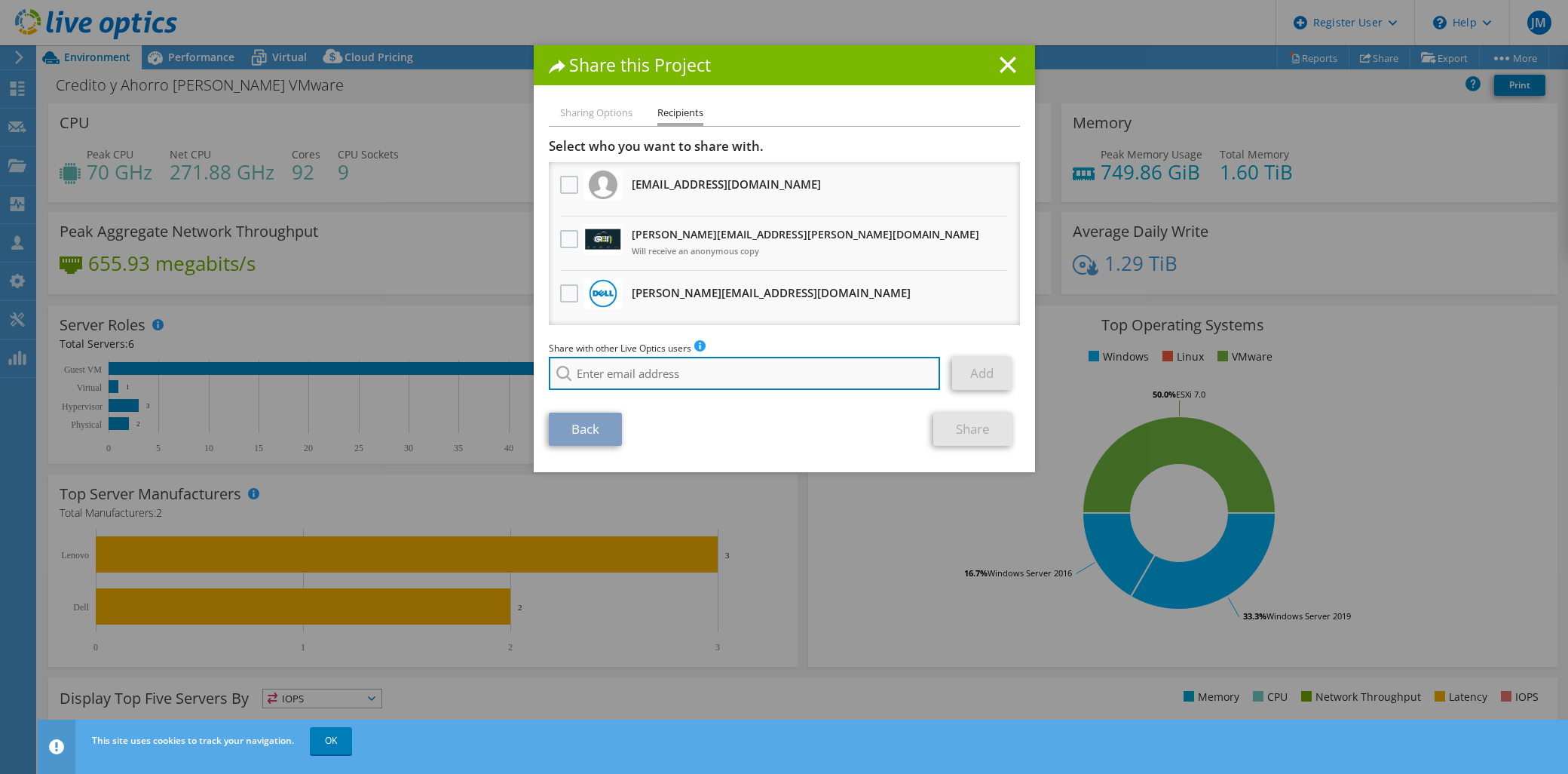
click at [665, 367] on input "search" at bounding box center [745, 373] width 392 height 33
click at [722, 372] on input "search" at bounding box center [745, 373] width 392 height 33
paste input "juan.mira@jitsolutions.com.co"
type input "juan.mira@jitsolutions.com.co"
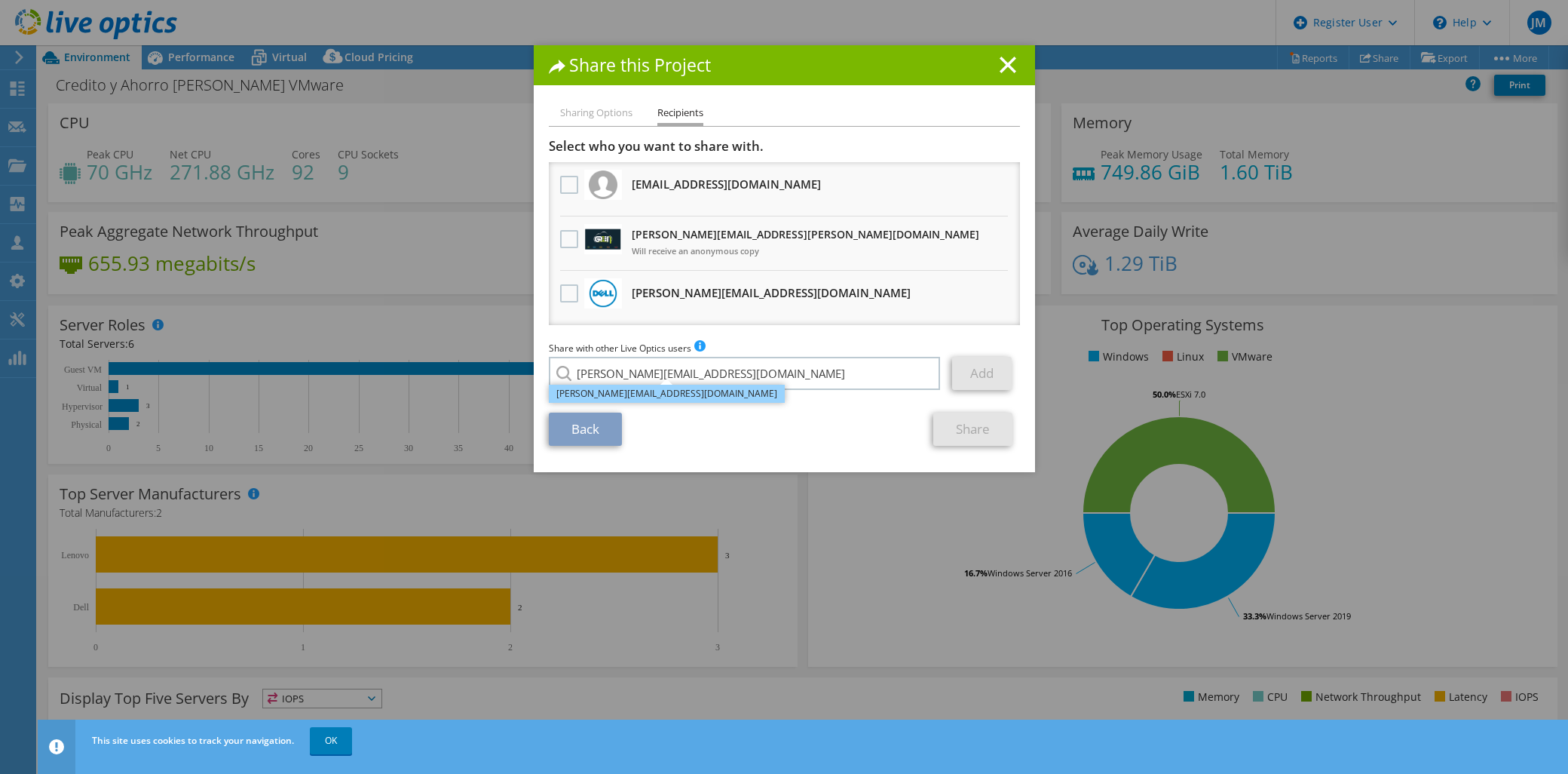
click at [645, 393] on li "juan.mira@jitsolutions.com.co" at bounding box center [666, 393] width 236 height 18
click at [758, 304] on li "William.Bebba@Dell.com Will receive an anonymous copy" at bounding box center [784, 298] width 471 height 54
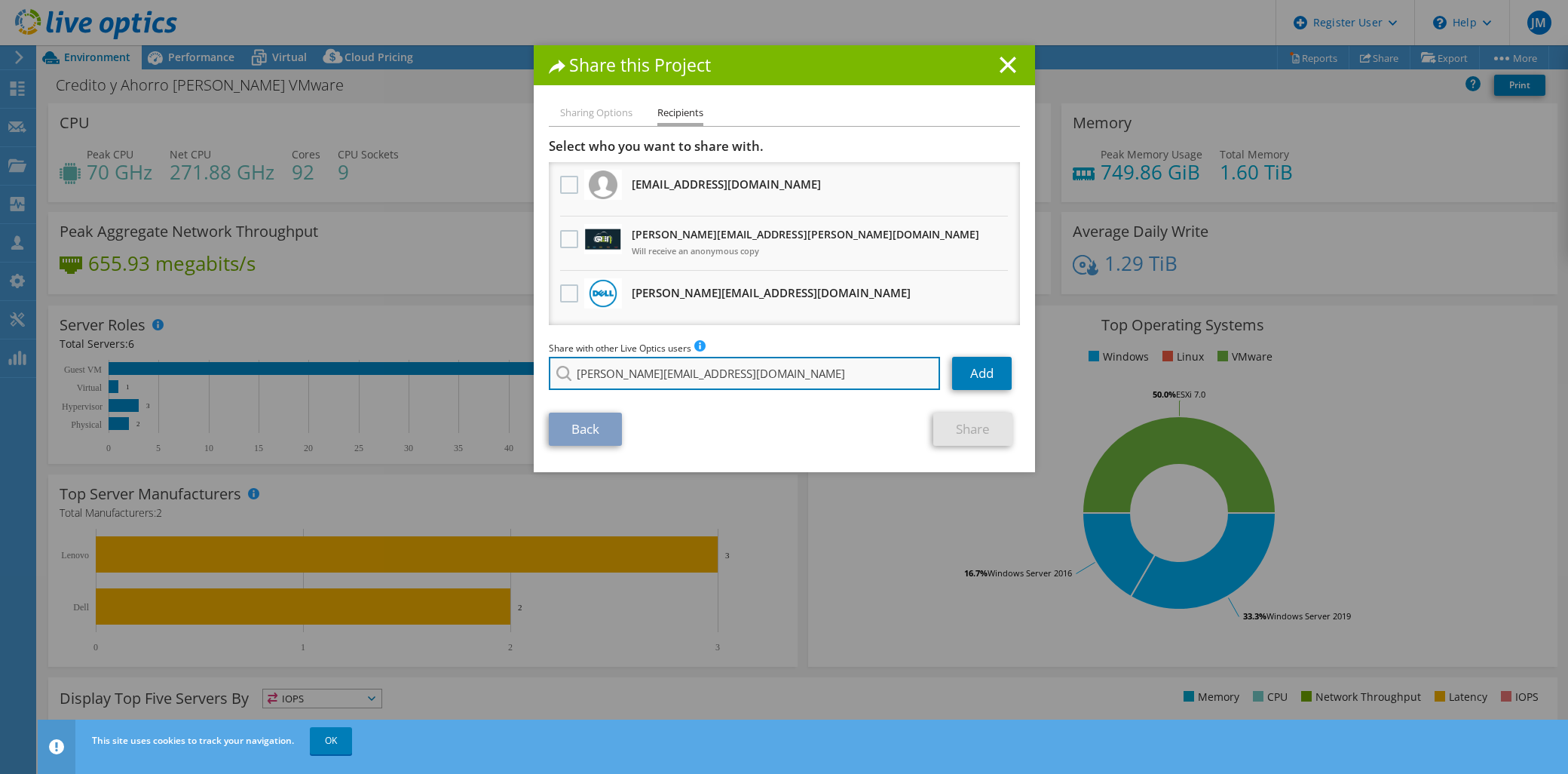
click at [734, 372] on input "juan.mira@jitsolutions.com.co" at bounding box center [745, 373] width 392 height 33
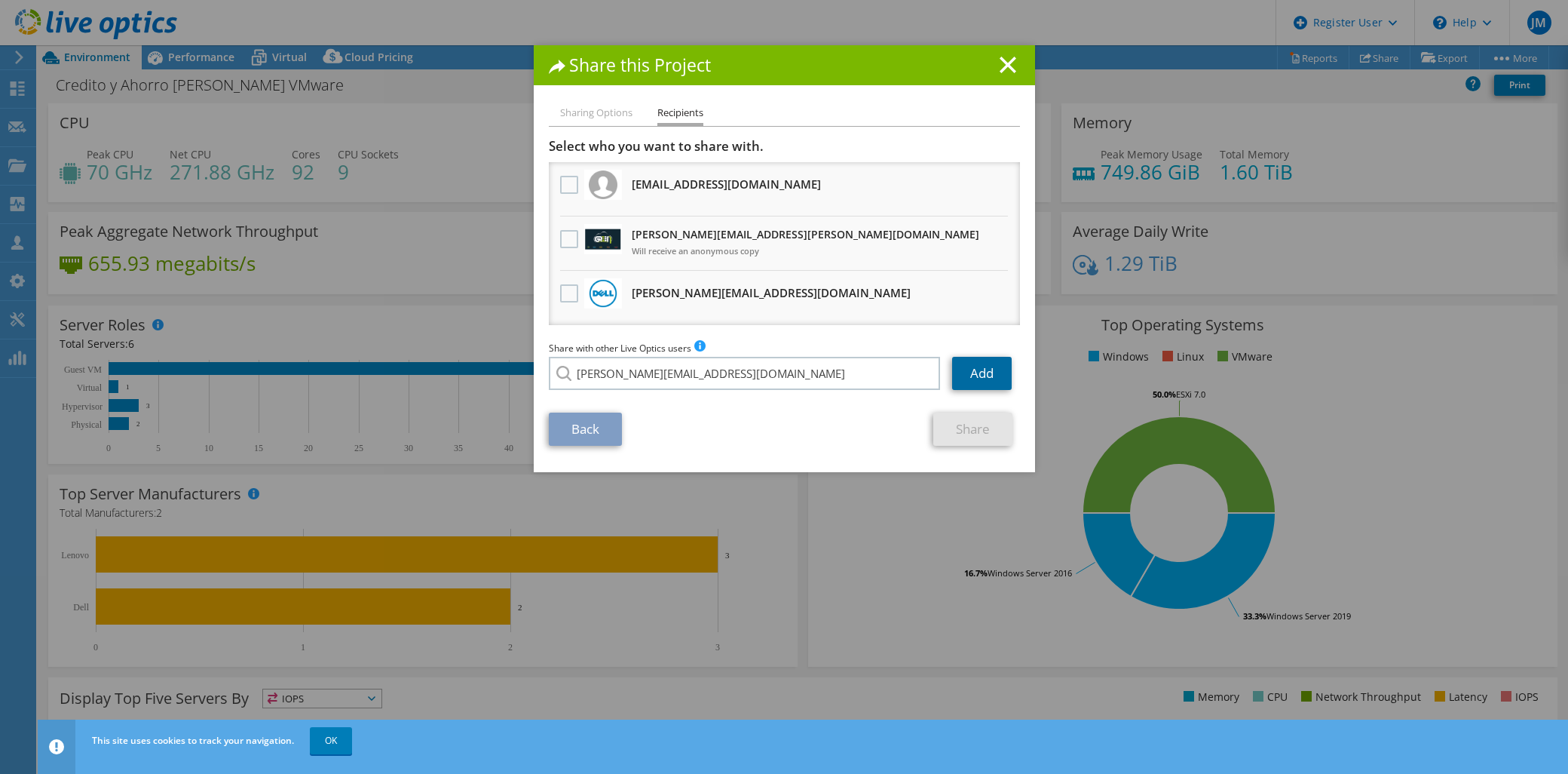
click at [966, 361] on link "Add" at bounding box center [982, 373] width 59 height 33
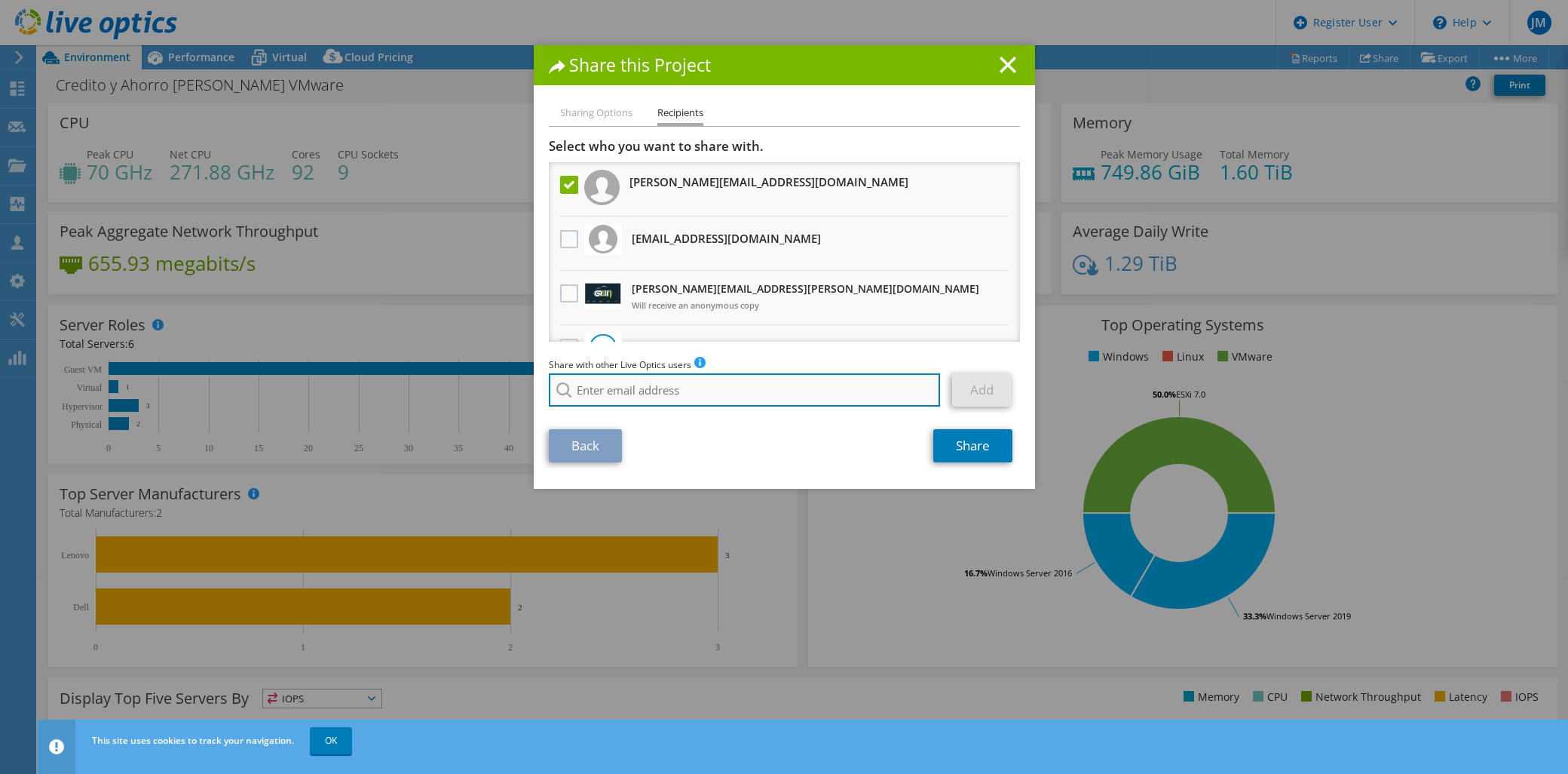
click at [702, 394] on input "search" at bounding box center [745, 389] width 392 height 33
type input "c"
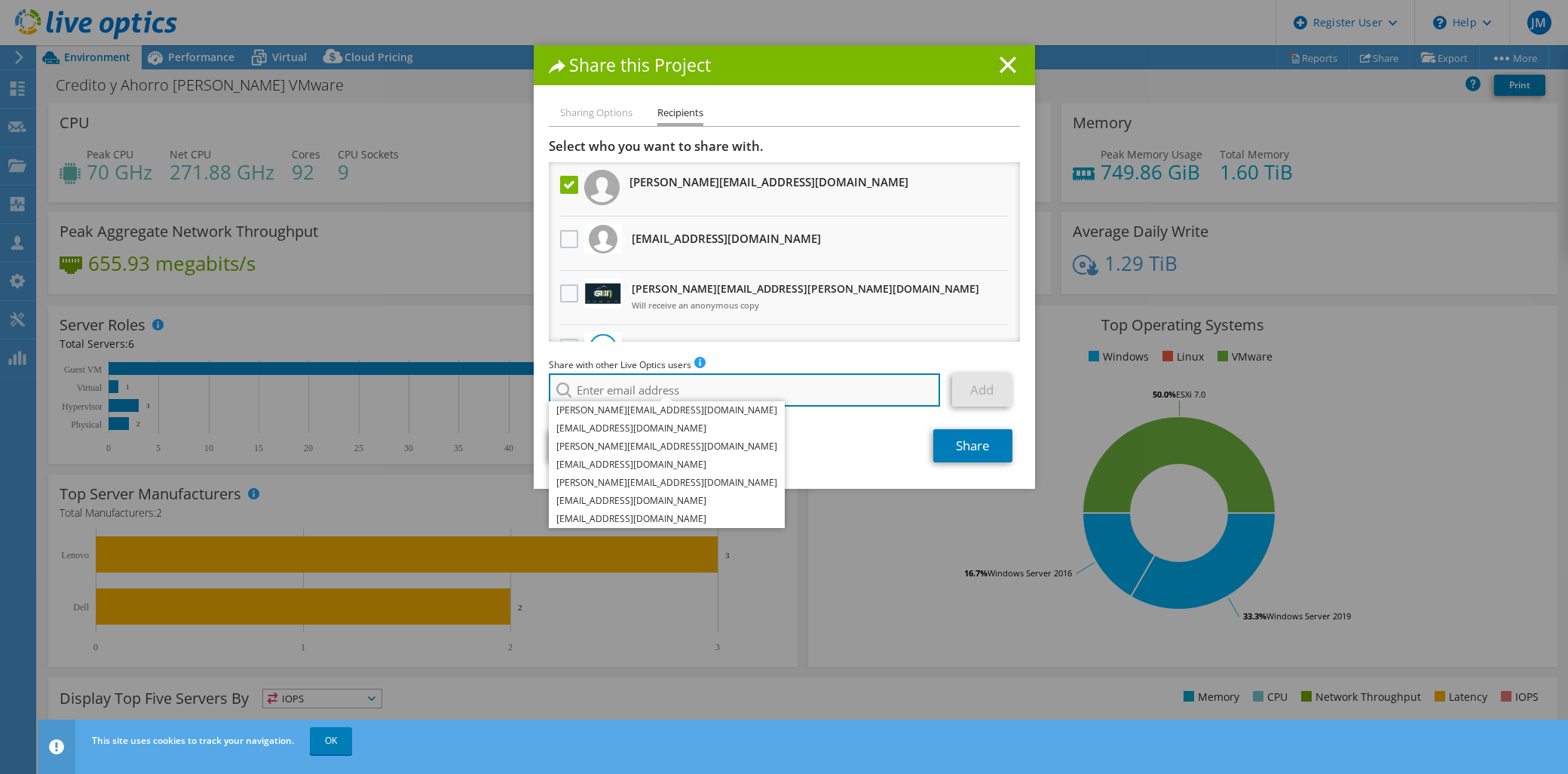
type input "c"
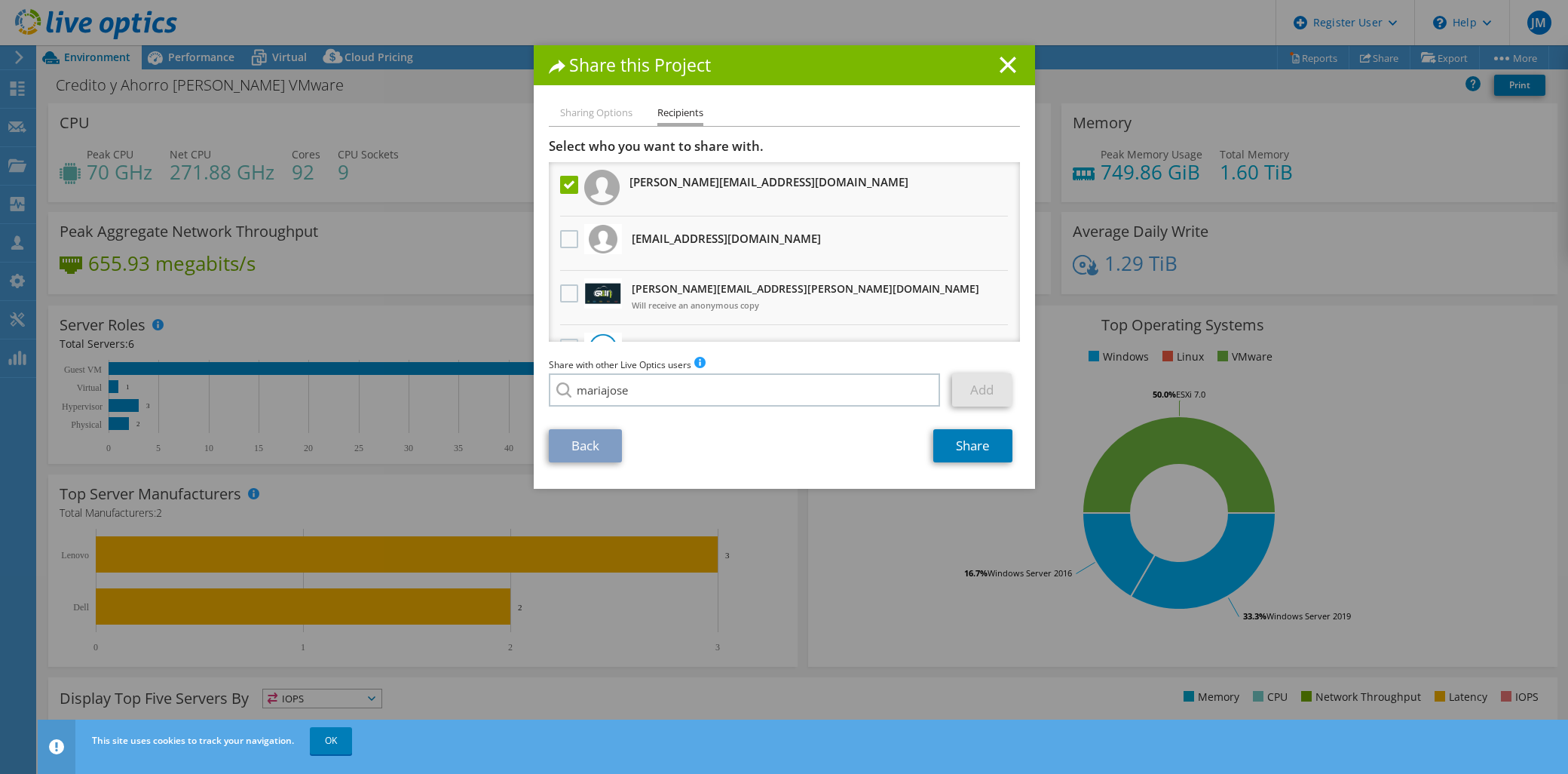
click at [656, 425] on li "Mariajose.Tovar@Dell.com" at bounding box center [666, 418] width 236 height 18
type input "Mariajose.Tovar@Dell.com"
click at [969, 380] on link "Add" at bounding box center [982, 389] width 59 height 33
click at [959, 437] on link "Share" at bounding box center [972, 445] width 79 height 33
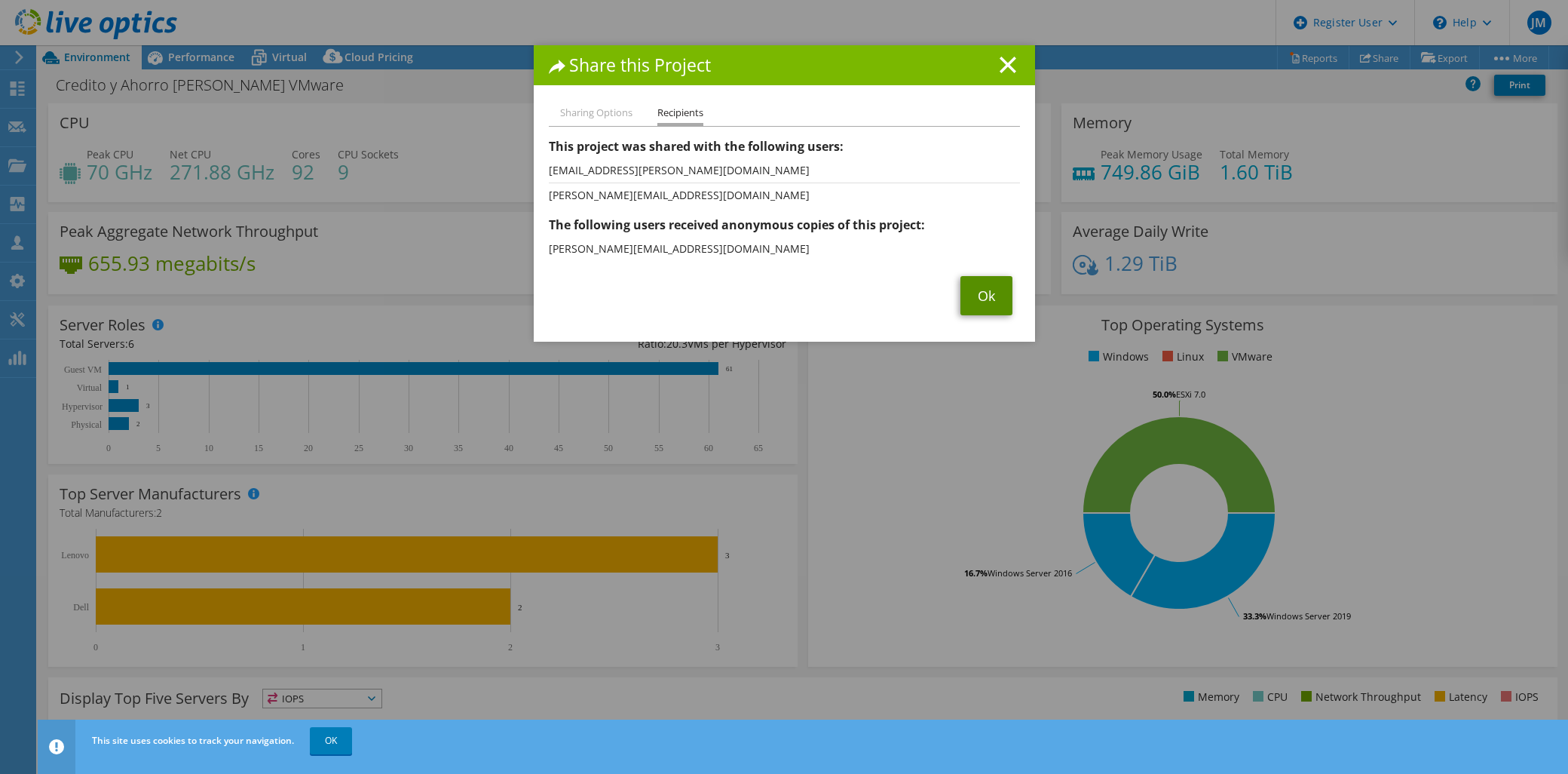
click at [965, 296] on link "Ok" at bounding box center [986, 296] width 52 height 39
